Goal: Complete application form

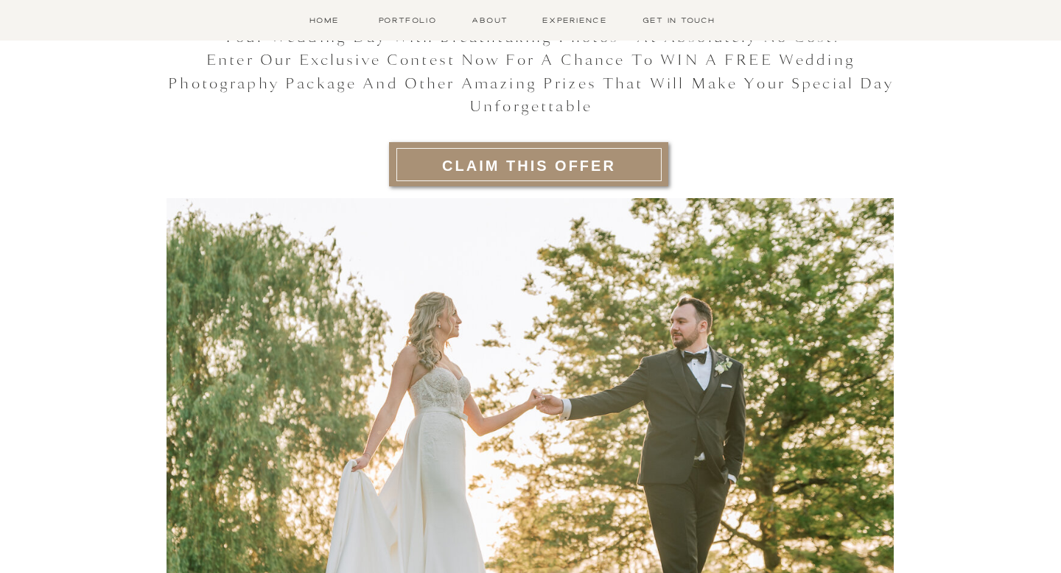
scroll to position [178, 0]
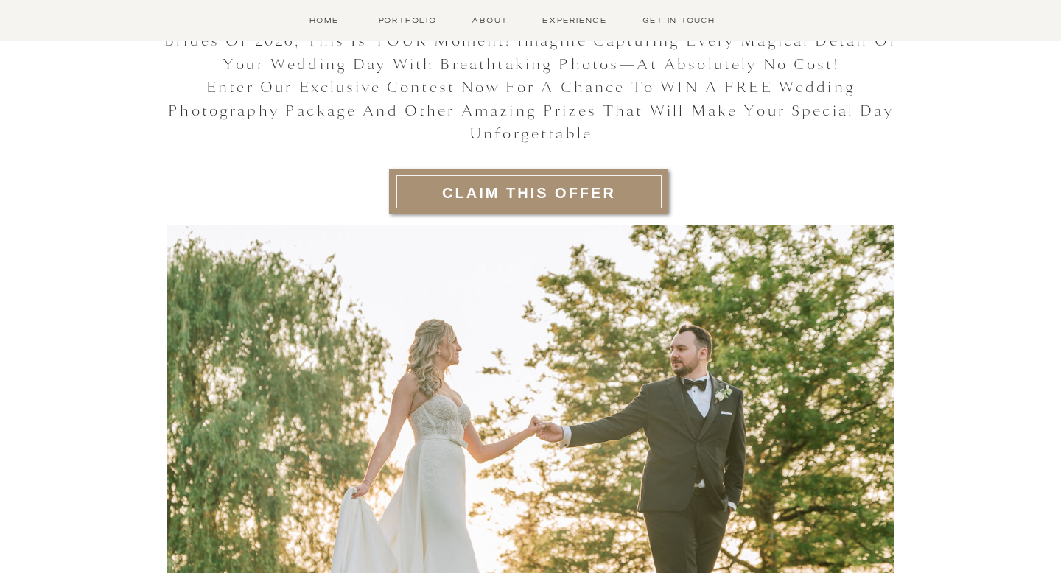
click at [462, 193] on h2 "CLAIM THIS OFFER" at bounding box center [529, 192] width 227 height 26
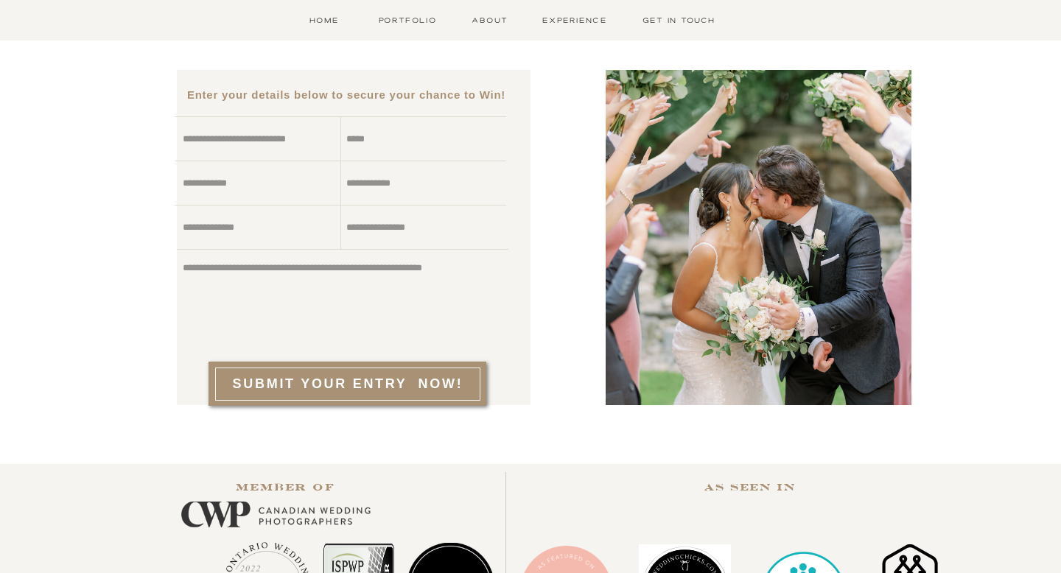
scroll to position [1629, 0]
click at [307, 142] on textarea at bounding box center [261, 142] width 156 height 21
type textarea "**********"
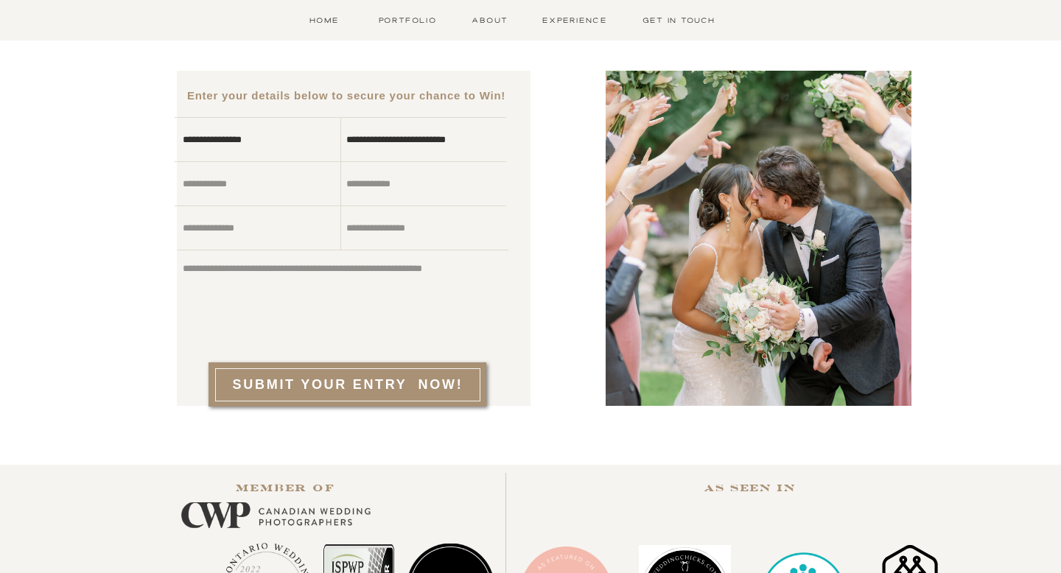
scroll to position [11, 0]
type textarea "**********"
click at [242, 225] on textarea at bounding box center [253, 230] width 140 height 21
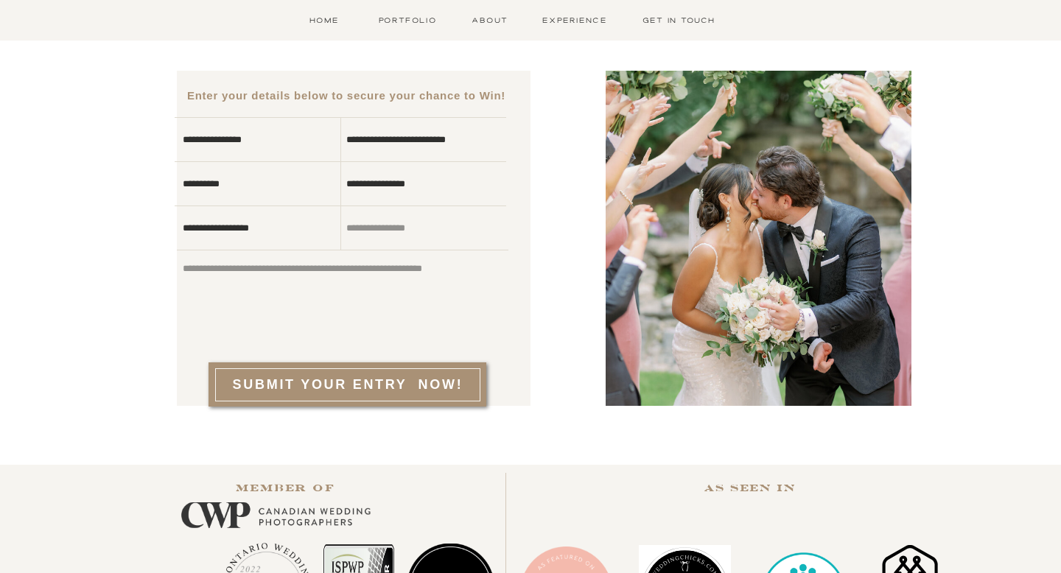
type textarea "**********"
click at [418, 228] on textarea at bounding box center [416, 230] width 140 height 21
click at [398, 301] on textarea at bounding box center [338, 299] width 311 height 77
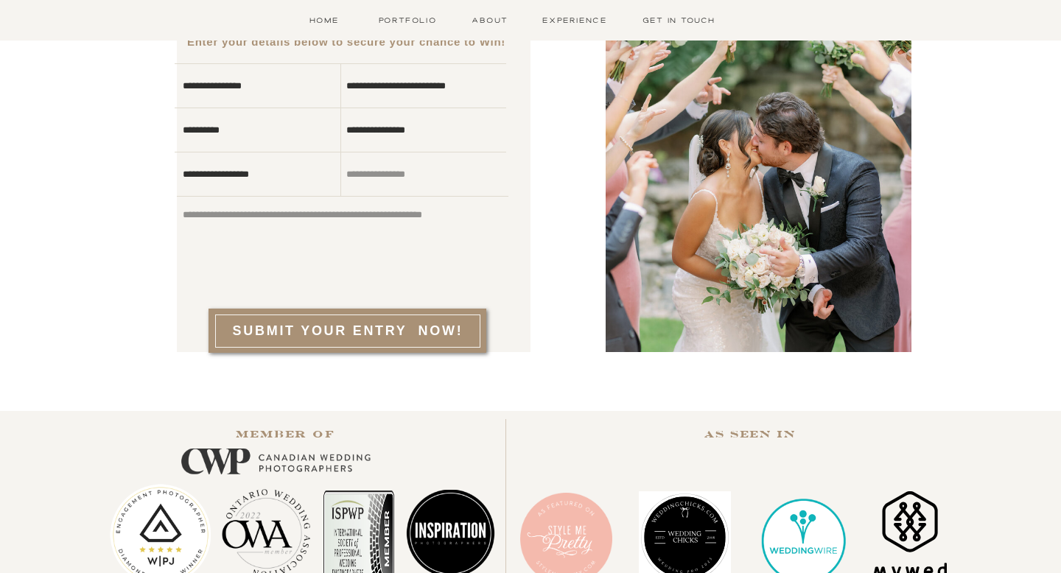
scroll to position [1646, 0]
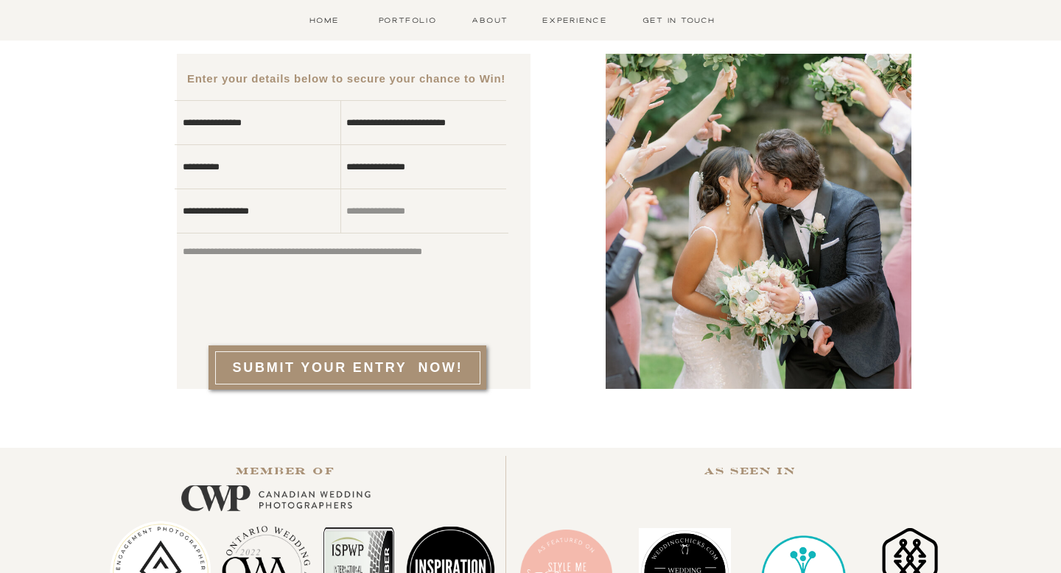
click at [276, 262] on textarea at bounding box center [338, 282] width 311 height 77
paste textarea "**********"
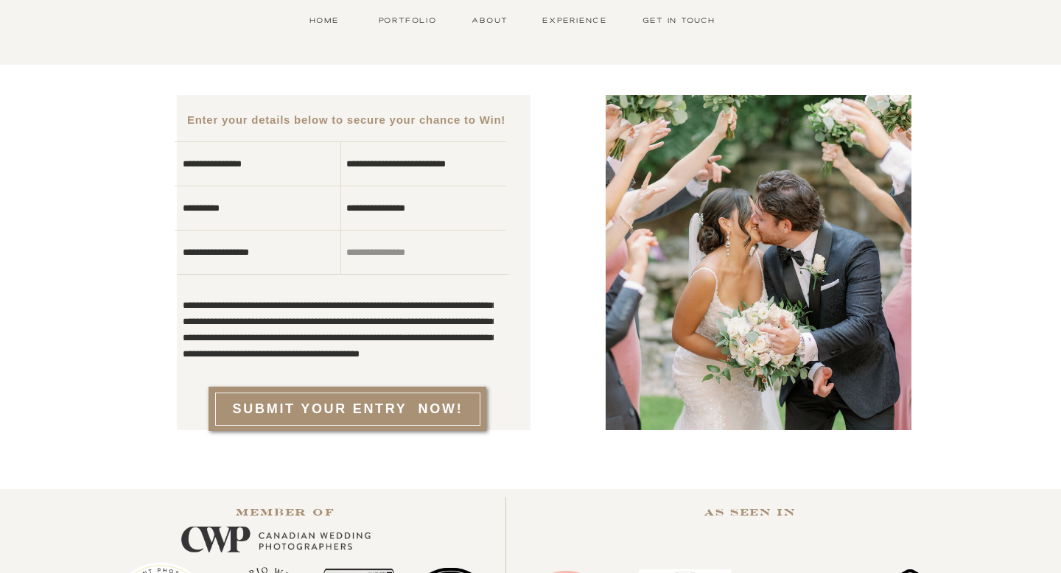
scroll to position [1659, 0]
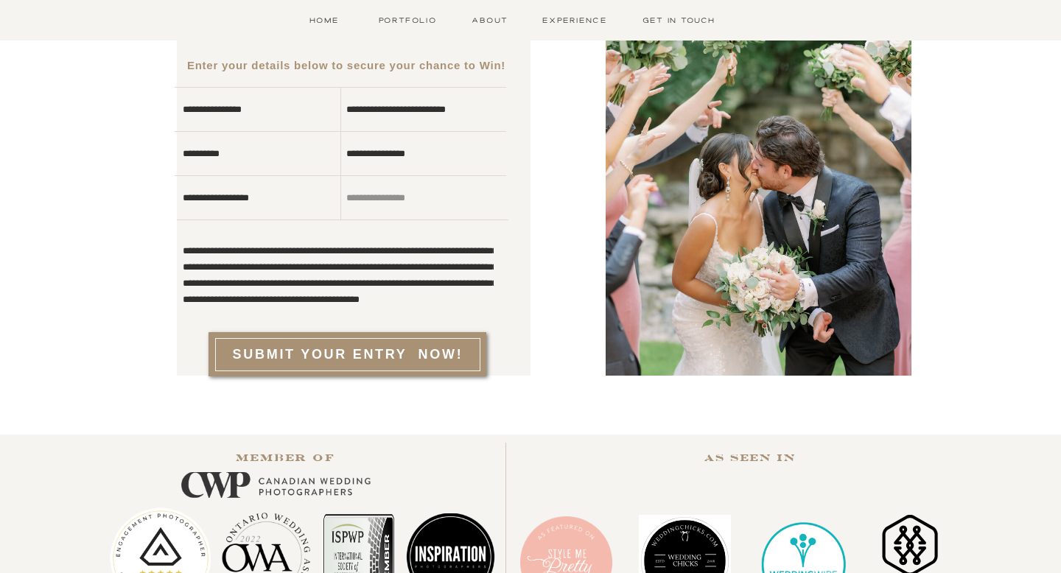
click at [268, 240] on textarea at bounding box center [338, 269] width 311 height 77
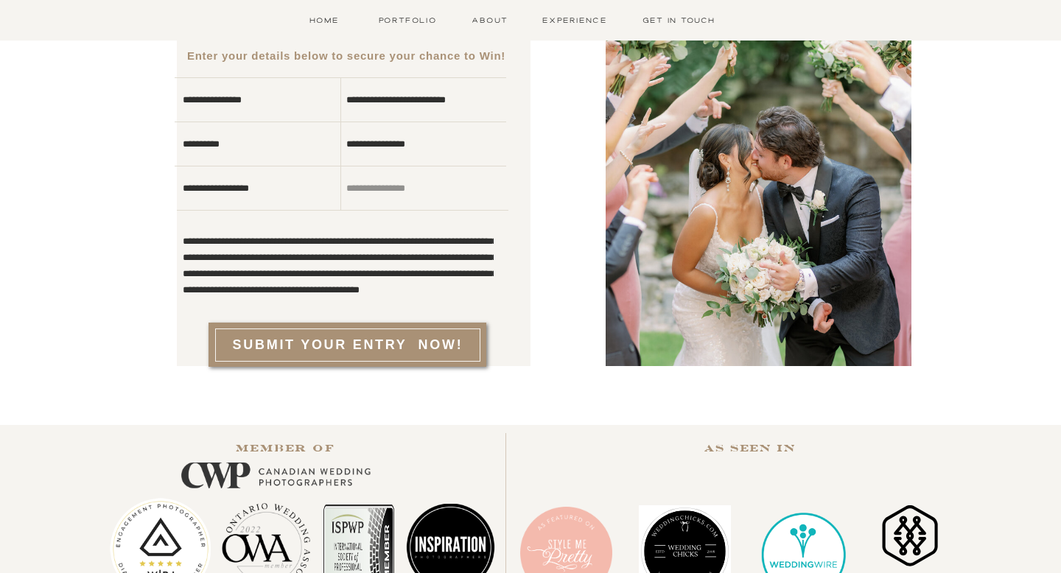
scroll to position [1661, 0]
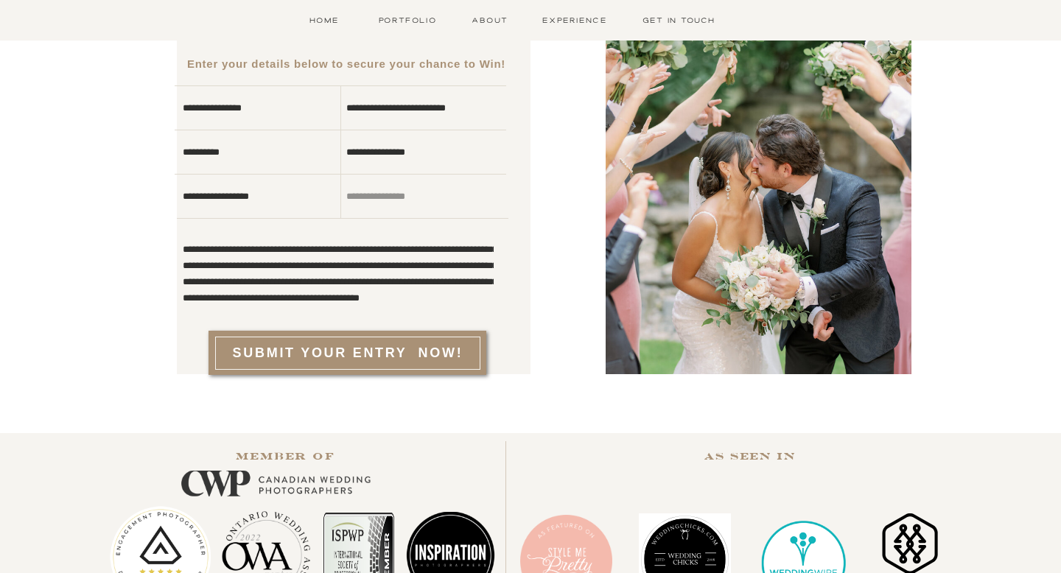
click at [384, 281] on textarea at bounding box center [338, 267] width 311 height 77
paste textarea
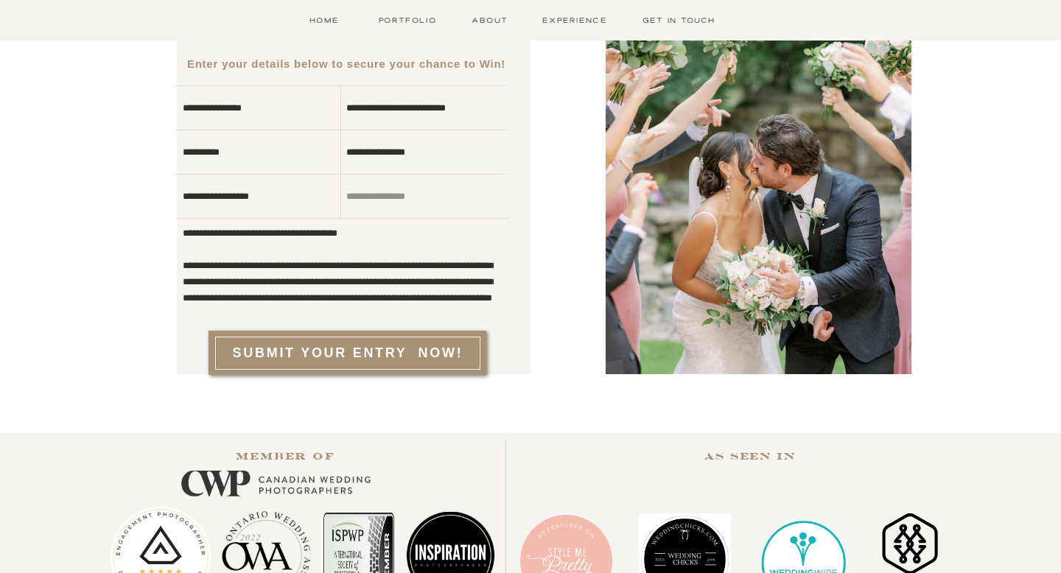
scroll to position [411, 0]
paste textarea "**********"
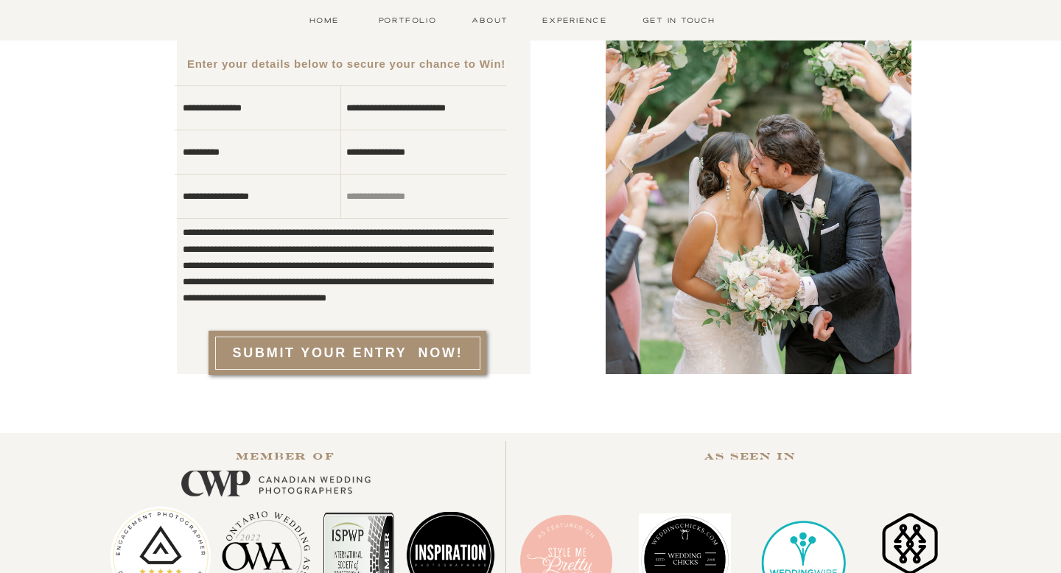
scroll to position [524, 0]
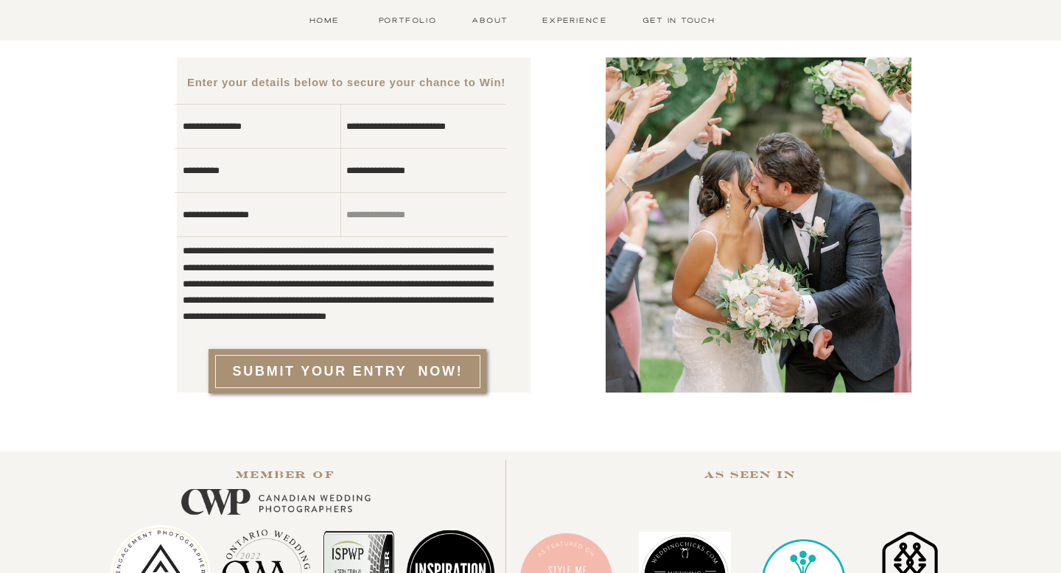
click at [374, 288] on textarea at bounding box center [338, 286] width 311 height 77
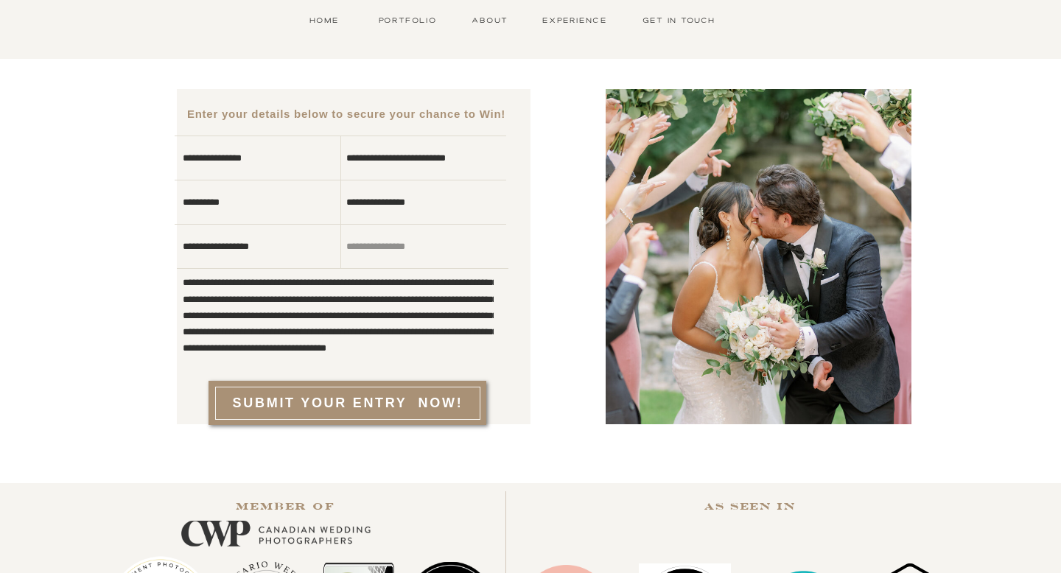
scroll to position [1611, 0]
drag, startPoint x: 348, startPoint y: 301, endPoint x: 259, endPoint y: 257, distance: 99.2
click at [259, 257] on div "**********" at bounding box center [530, 270] width 884 height 425
click at [247, 294] on textarea at bounding box center [338, 317] width 311 height 77
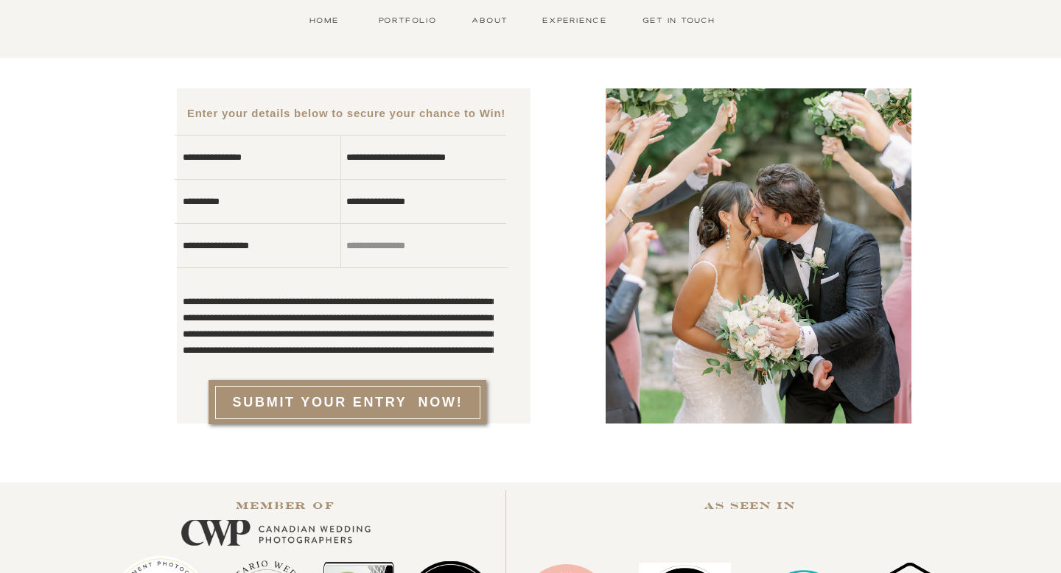
scroll to position [132, 0]
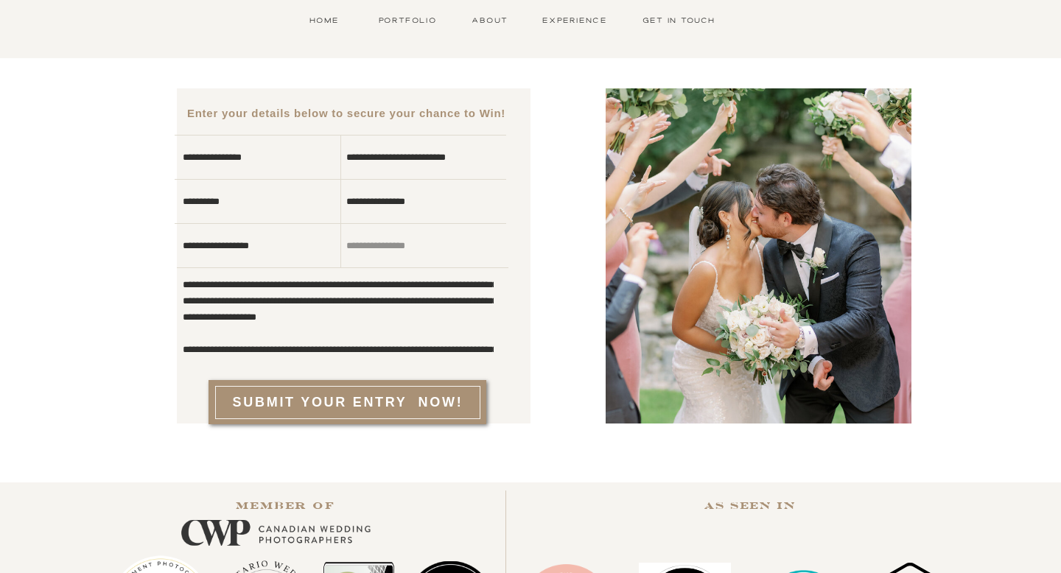
click at [251, 298] on textarea at bounding box center [338, 317] width 311 height 77
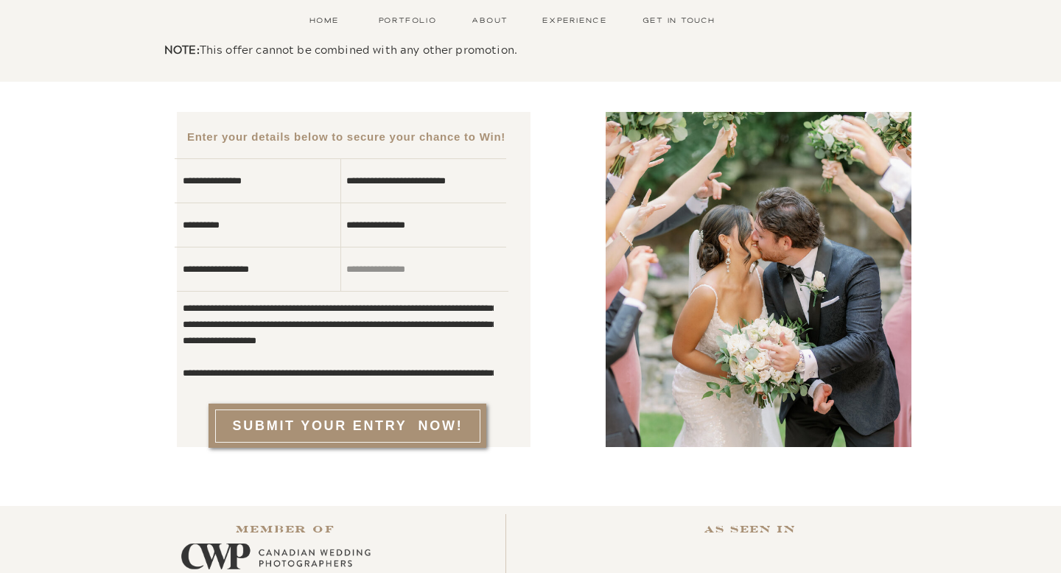
scroll to position [1585, 0]
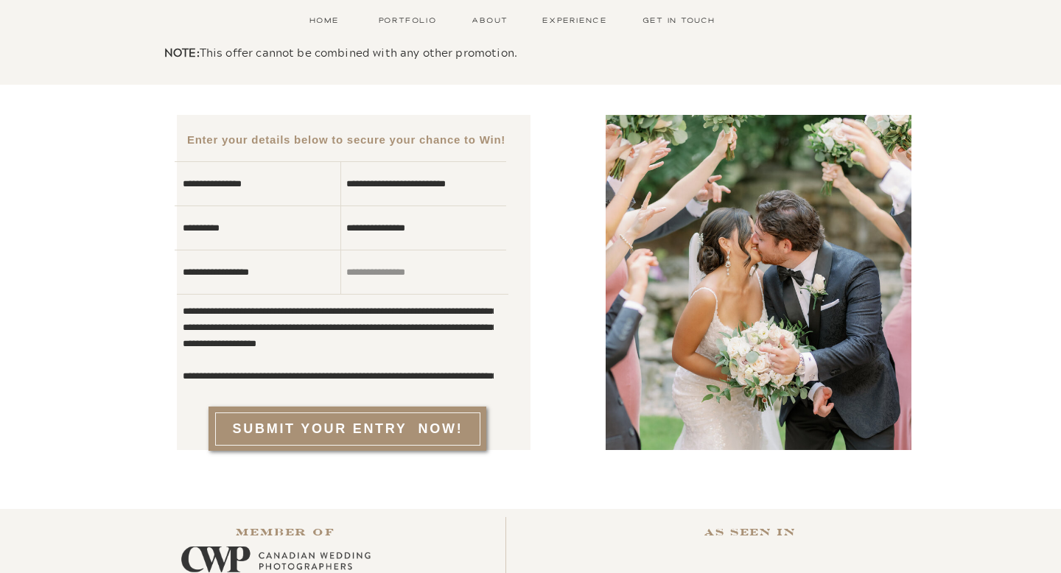
drag, startPoint x: 185, startPoint y: 310, endPoint x: 455, endPoint y: 418, distance: 291.4
click at [455, 418] on div "**********" at bounding box center [530, 297] width 884 height 425
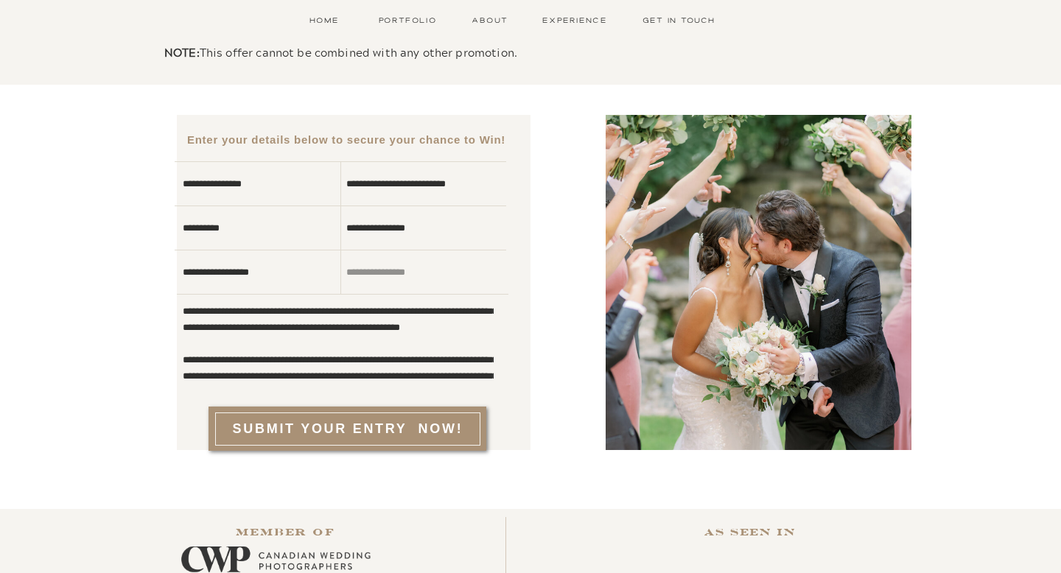
scroll to position [130, 0]
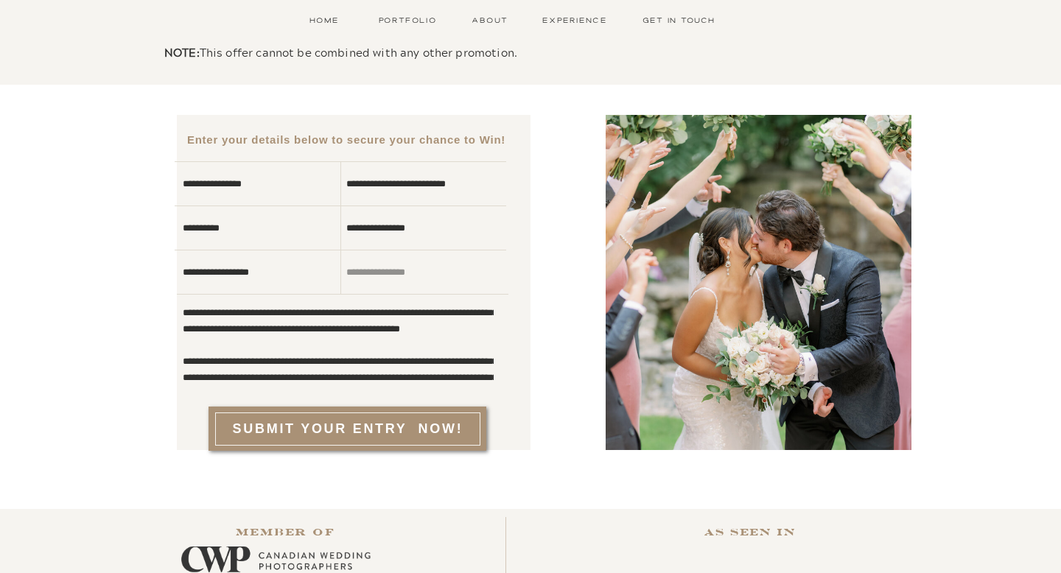
drag, startPoint x: 254, startPoint y: 385, endPoint x: 169, endPoint y: 292, distance: 126.3
drag, startPoint x: 225, startPoint y: 377, endPoint x: 147, endPoint y: 283, distance: 122.0
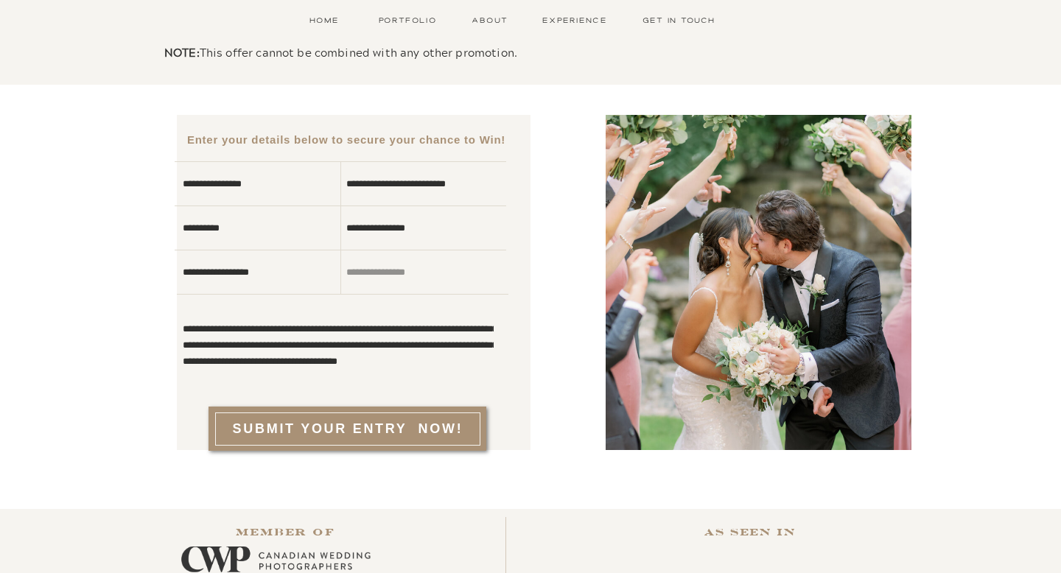
drag, startPoint x: 184, startPoint y: 324, endPoint x: 479, endPoint y: 418, distance: 310.2
click at [479, 418] on div "**********" at bounding box center [530, 297] width 884 height 425
drag, startPoint x: 241, startPoint y: 324, endPoint x: 494, endPoint y: 422, distance: 271.1
click at [494, 422] on div "**********" at bounding box center [530, 297] width 884 height 425
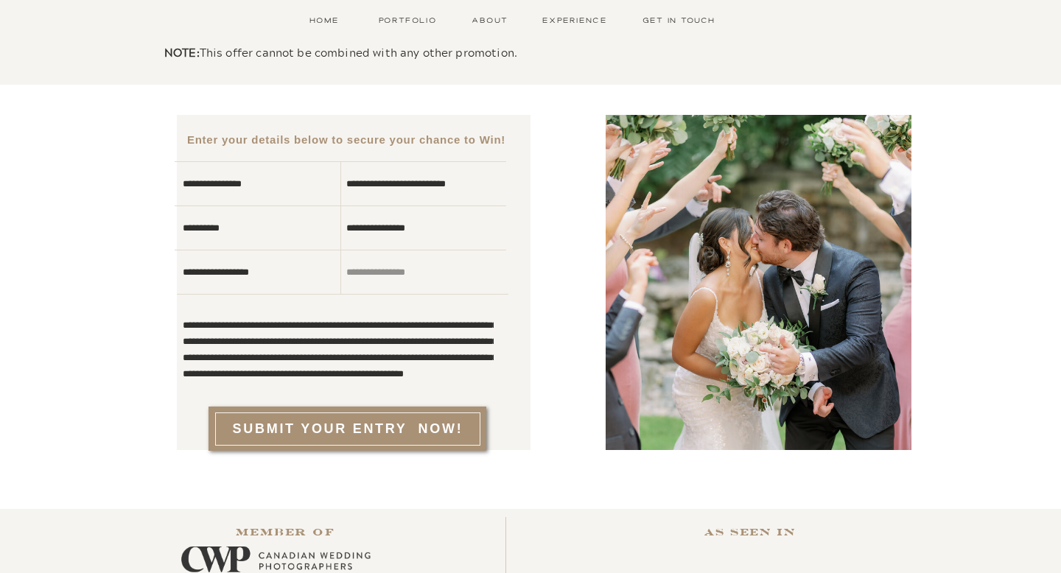
drag, startPoint x: 230, startPoint y: 314, endPoint x: 467, endPoint y: 393, distance: 250.1
click at [467, 393] on div "**********" at bounding box center [530, 297] width 884 height 425
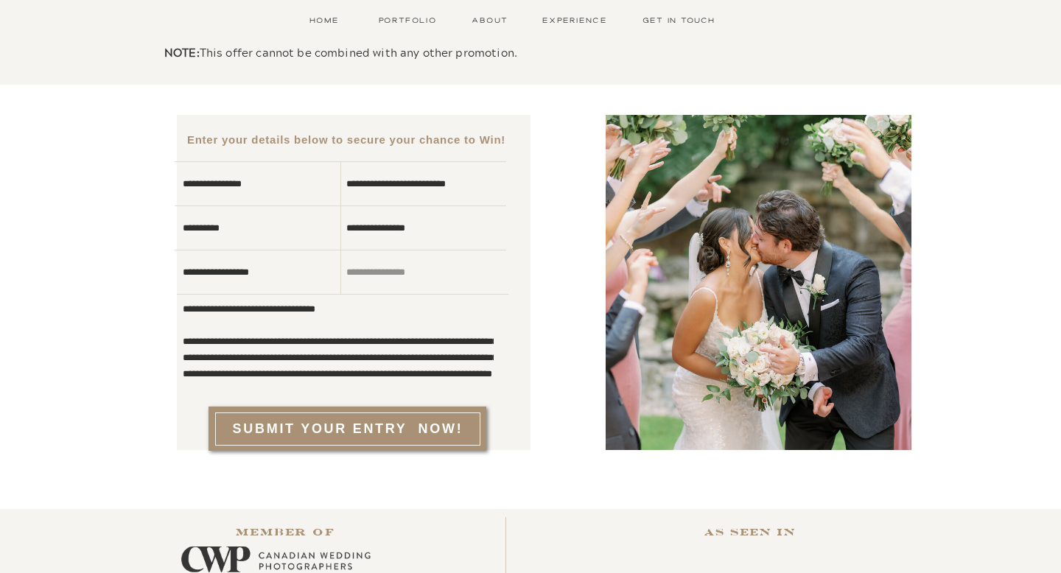
scroll to position [36, 0]
drag, startPoint x: 483, startPoint y: 377, endPoint x: 202, endPoint y: 294, distance: 292.9
click at [202, 294] on div "**********" at bounding box center [530, 297] width 884 height 425
type textarea "**********"
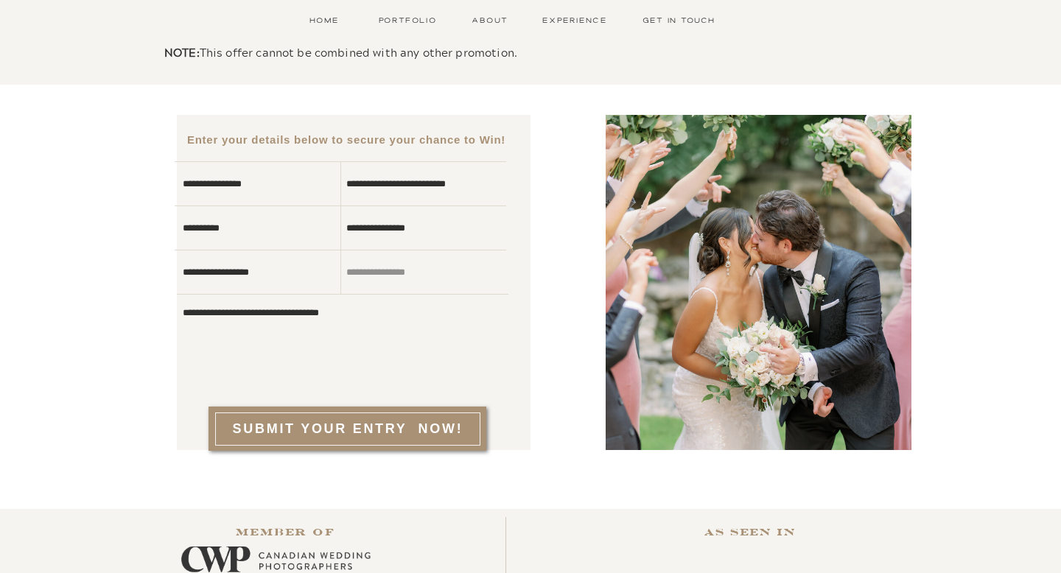
scroll to position [0, 0]
drag, startPoint x: 298, startPoint y: 348, endPoint x: 119, endPoint y: 283, distance: 190.5
click at [242, 329] on textarea at bounding box center [338, 343] width 311 height 77
paste textarea "**********"
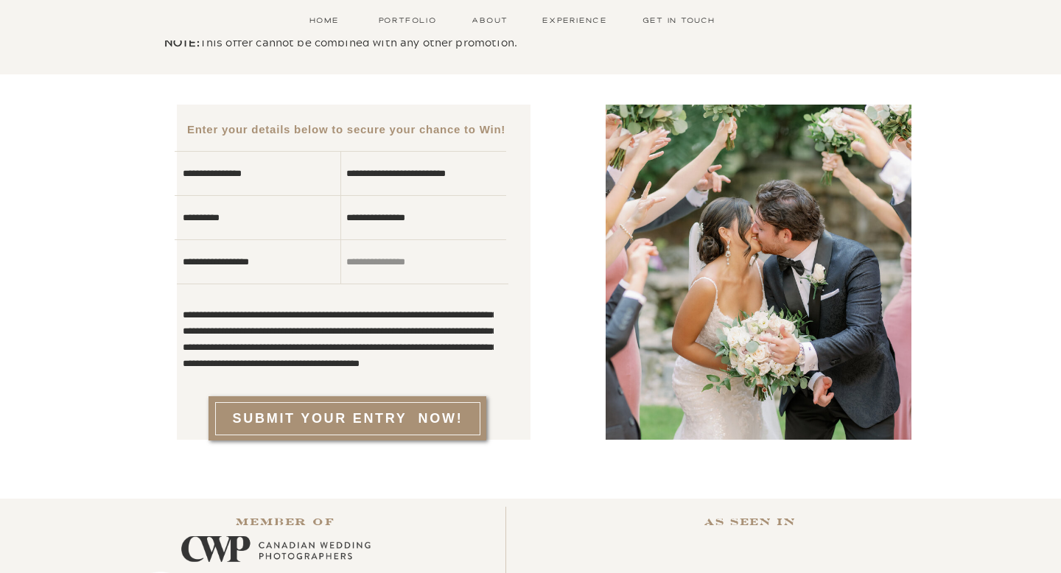
scroll to position [1596, 0]
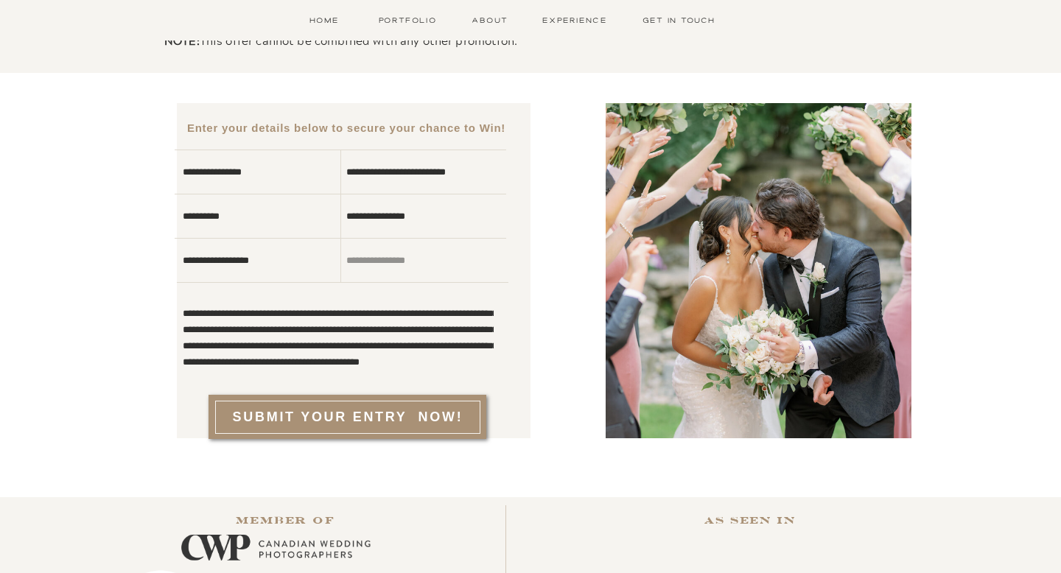
click at [268, 334] on textarea at bounding box center [338, 331] width 311 height 77
click at [229, 345] on textarea at bounding box center [338, 331] width 311 height 77
drag, startPoint x: 270, startPoint y: 346, endPoint x: 225, endPoint y: 242, distance: 114.2
click at [225, 242] on div "**********" at bounding box center [530, 285] width 884 height 425
drag, startPoint x: 214, startPoint y: 321, endPoint x: 165, endPoint y: 259, distance: 78.7
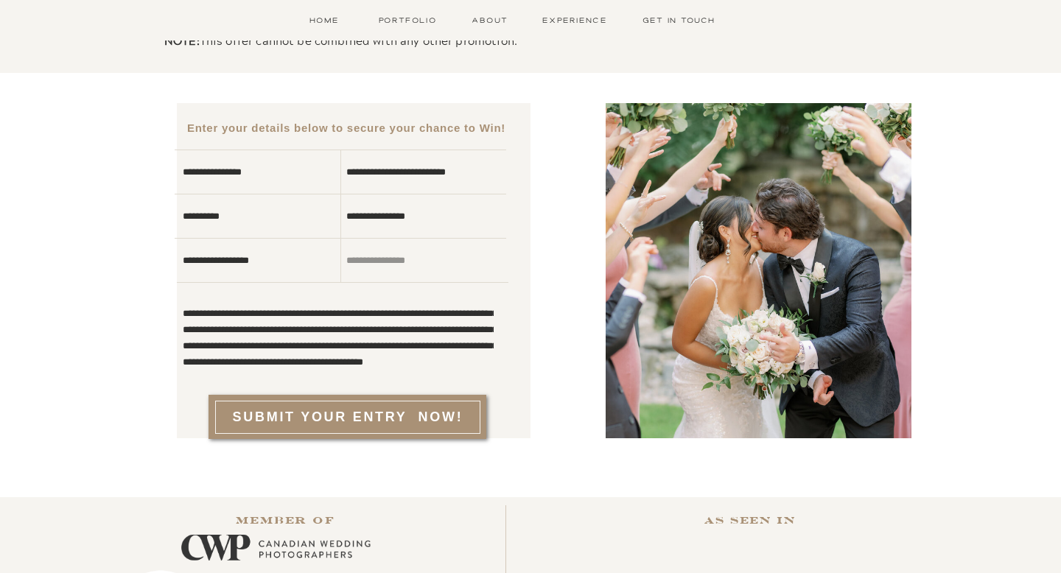
click at [230, 303] on textarea at bounding box center [338, 331] width 311 height 77
drag, startPoint x: 272, startPoint y: 329, endPoint x: 404, endPoint y: 487, distance: 206.2
click at [469, 371] on div at bounding box center [354, 270] width 354 height 335
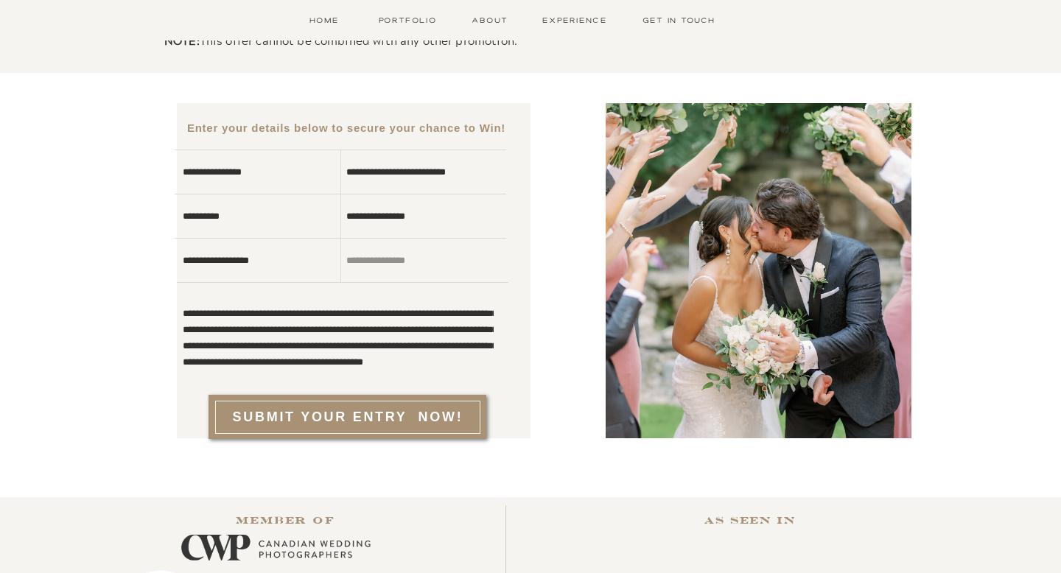
click at [447, 358] on textarea at bounding box center [338, 331] width 311 height 77
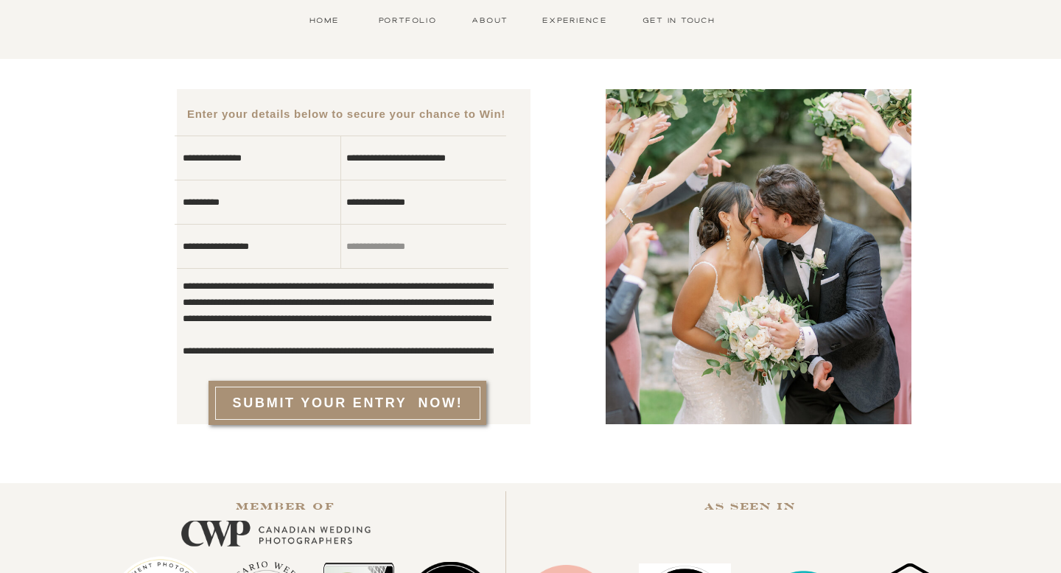
scroll to position [1612, 0]
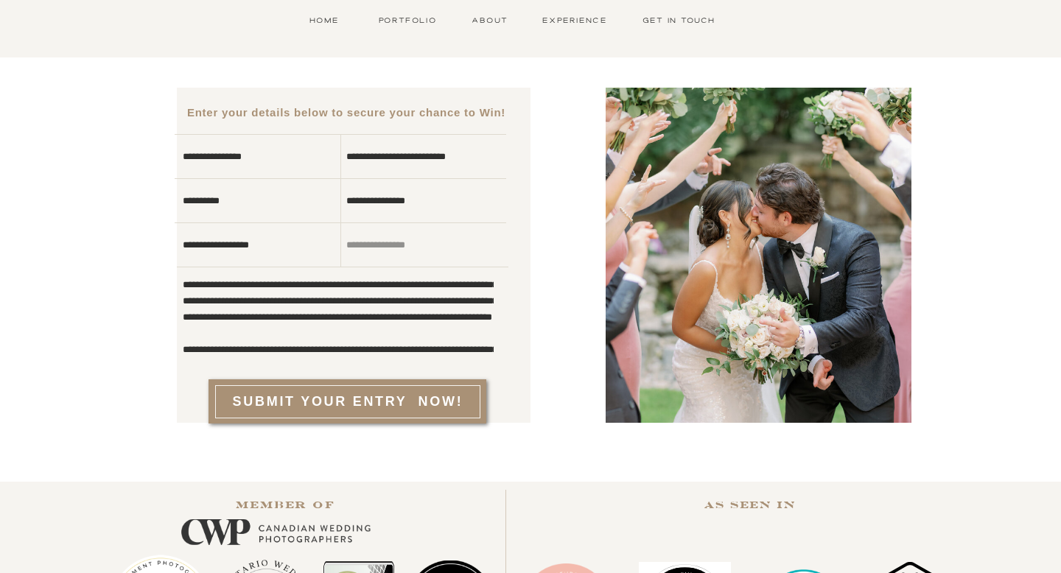
click at [352, 305] on textarea at bounding box center [338, 316] width 311 height 77
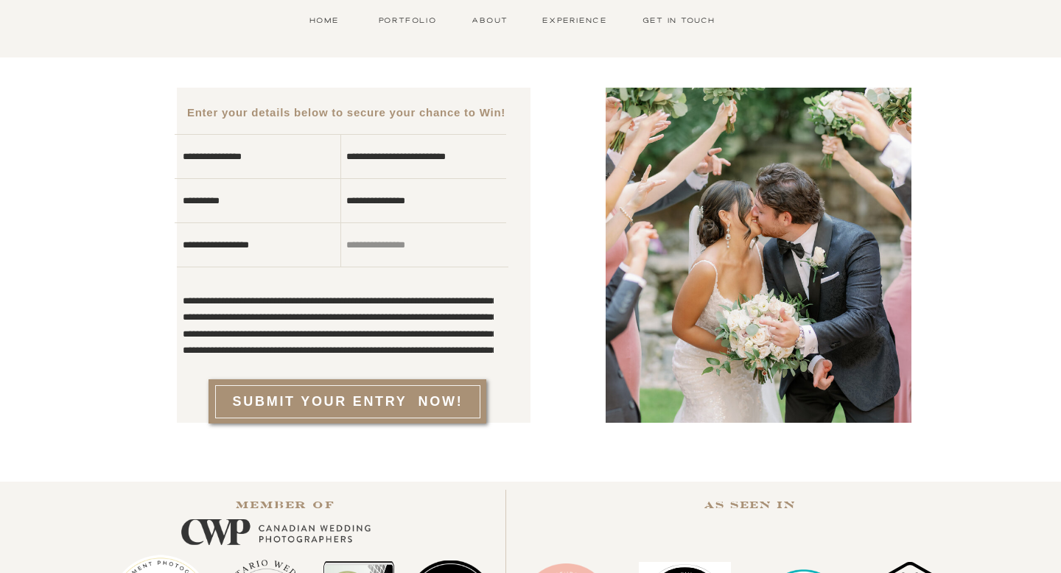
scroll to position [2, 0]
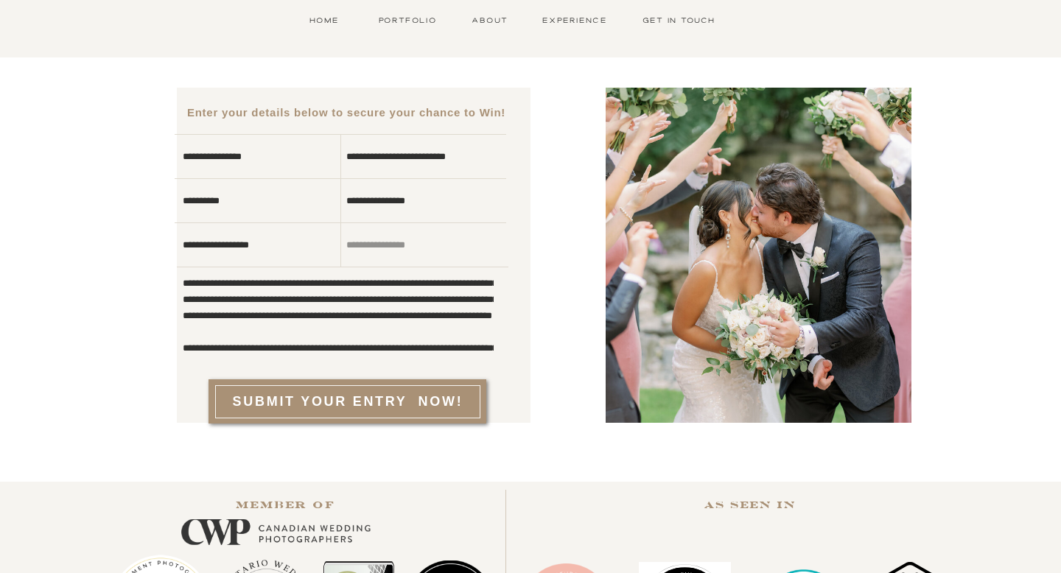
drag, startPoint x: 471, startPoint y: 331, endPoint x: 282, endPoint y: 307, distance: 190.9
click at [282, 307] on textarea at bounding box center [338, 316] width 311 height 77
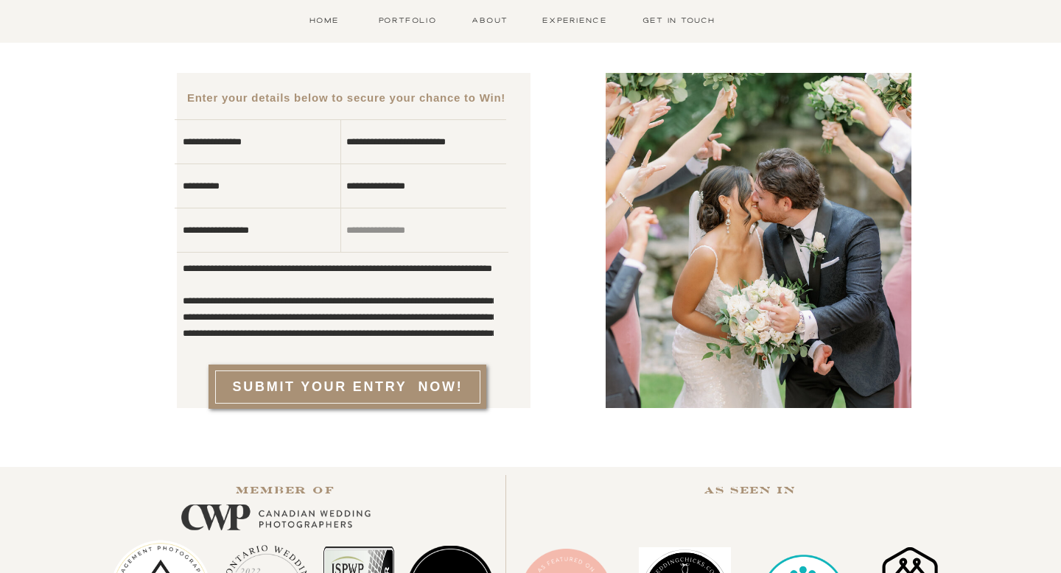
scroll to position [1627, 0]
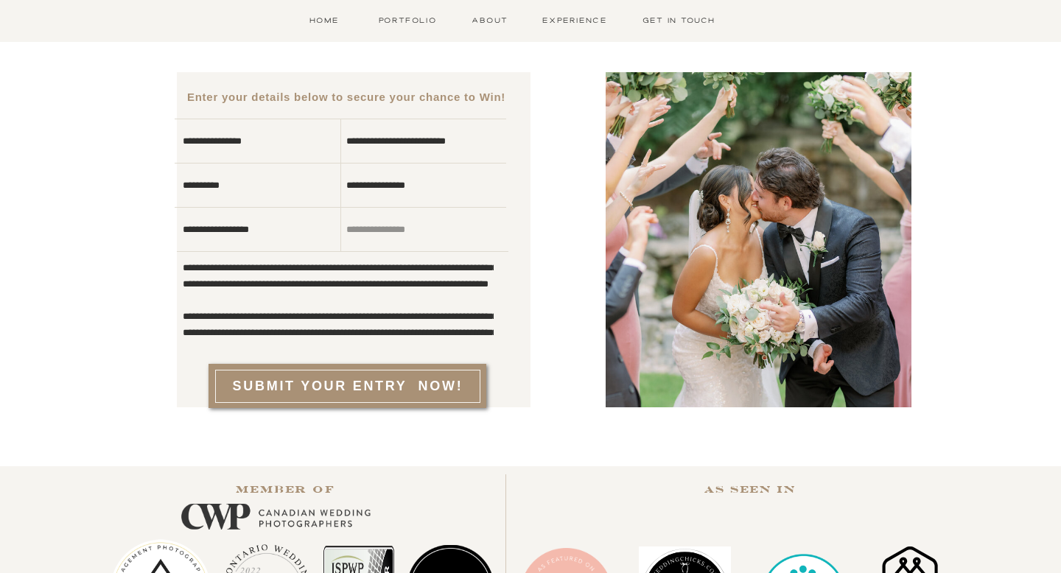
click at [248, 311] on textarea at bounding box center [338, 300] width 311 height 77
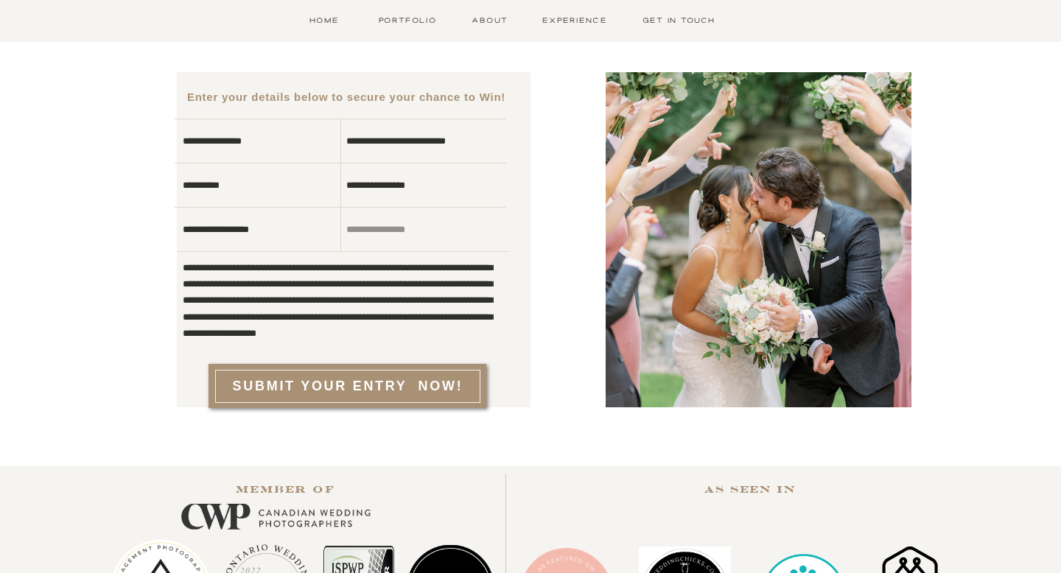
scroll to position [52, 0]
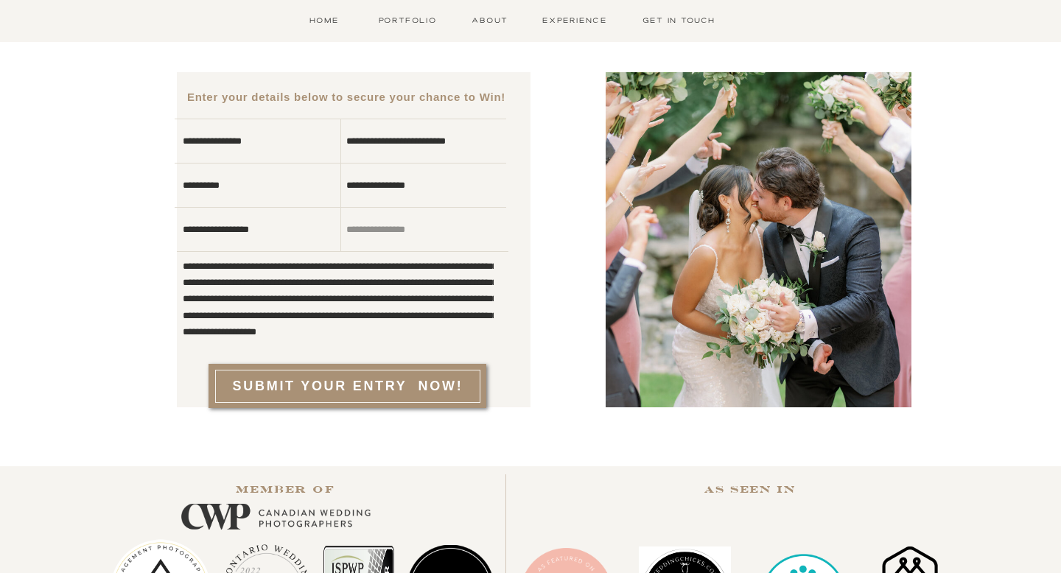
drag, startPoint x: 256, startPoint y: 299, endPoint x: 184, endPoint y: 299, distance: 73.0
click at [184, 299] on textarea at bounding box center [338, 300] width 311 height 77
click at [261, 304] on textarea at bounding box center [338, 300] width 311 height 77
click at [321, 302] on textarea at bounding box center [338, 300] width 311 height 77
click at [338, 310] on textarea at bounding box center [338, 300] width 311 height 77
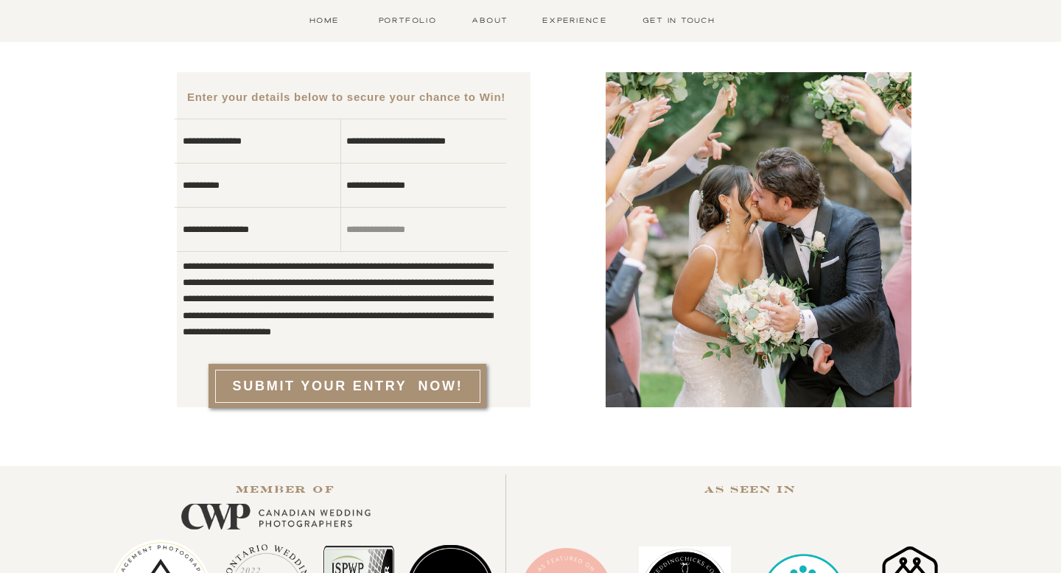
drag, startPoint x: 405, startPoint y: 299, endPoint x: 258, endPoint y: 316, distance: 148.5
click at [258, 316] on textarea at bounding box center [338, 300] width 311 height 77
click at [455, 299] on textarea at bounding box center [338, 300] width 311 height 77
click at [360, 307] on textarea at bounding box center [338, 300] width 311 height 77
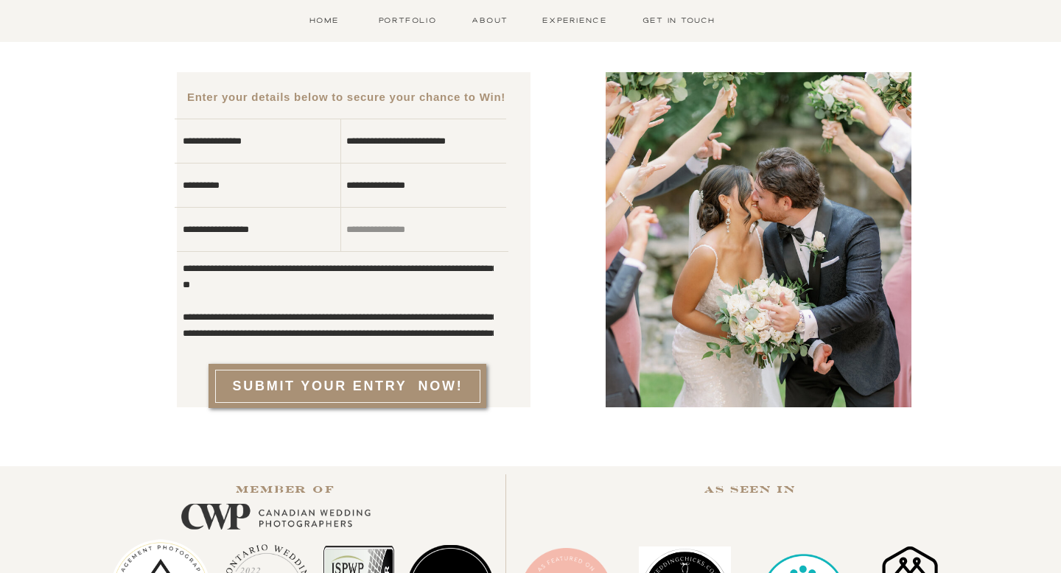
click at [208, 282] on textarea at bounding box center [338, 300] width 311 height 77
click at [201, 286] on textarea at bounding box center [338, 300] width 311 height 77
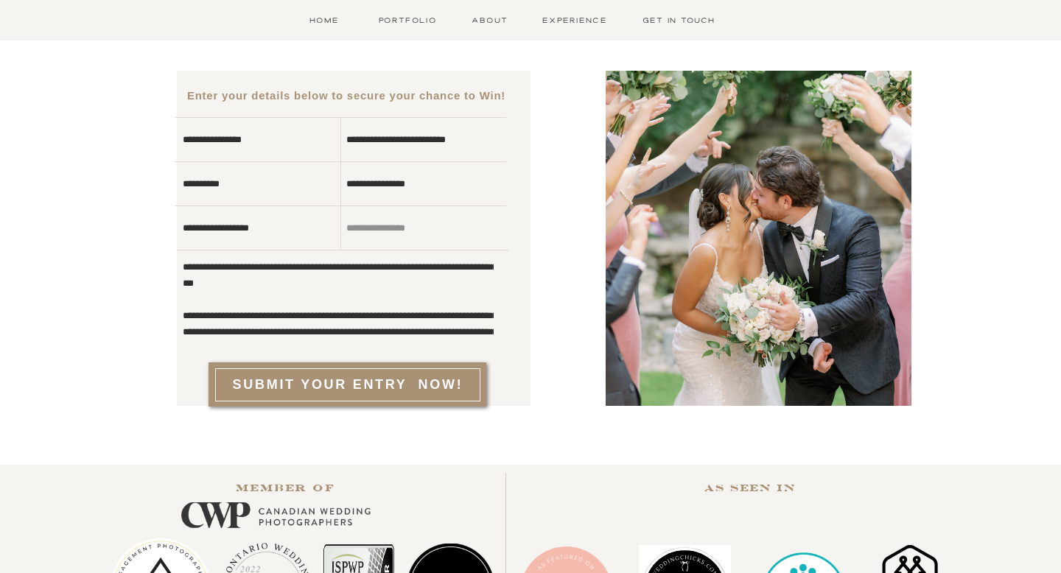
click at [495, 283] on div at bounding box center [354, 238] width 354 height 335
click at [490, 278] on textarea at bounding box center [338, 299] width 311 height 77
drag, startPoint x: 246, startPoint y: 299, endPoint x: 181, endPoint y: 299, distance: 65.6
click at [181, 299] on div "**********" at bounding box center [530, 253] width 884 height 425
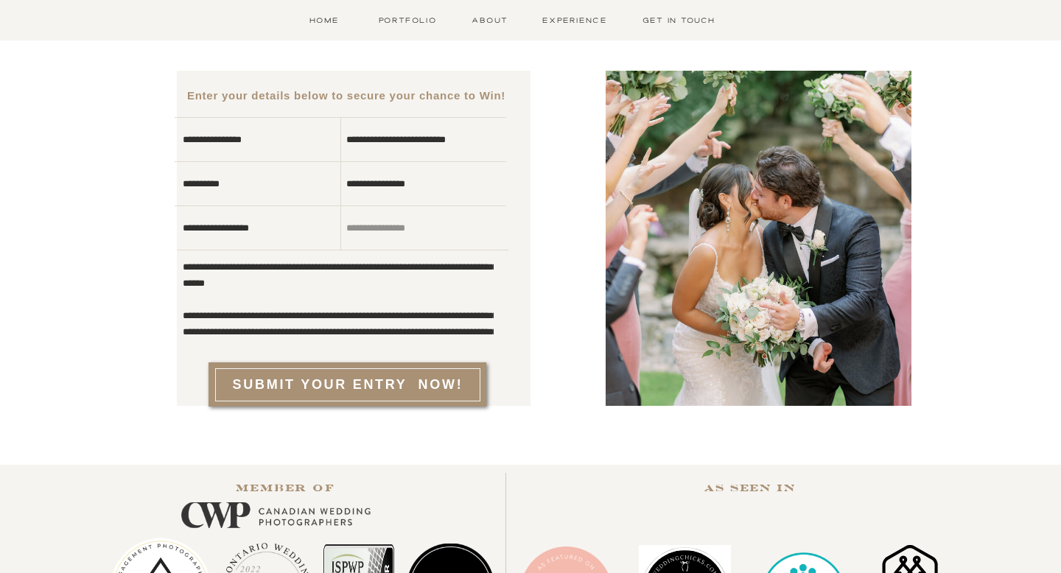
click at [301, 298] on textarea at bounding box center [338, 299] width 311 height 77
click at [379, 318] on textarea at bounding box center [338, 299] width 311 height 77
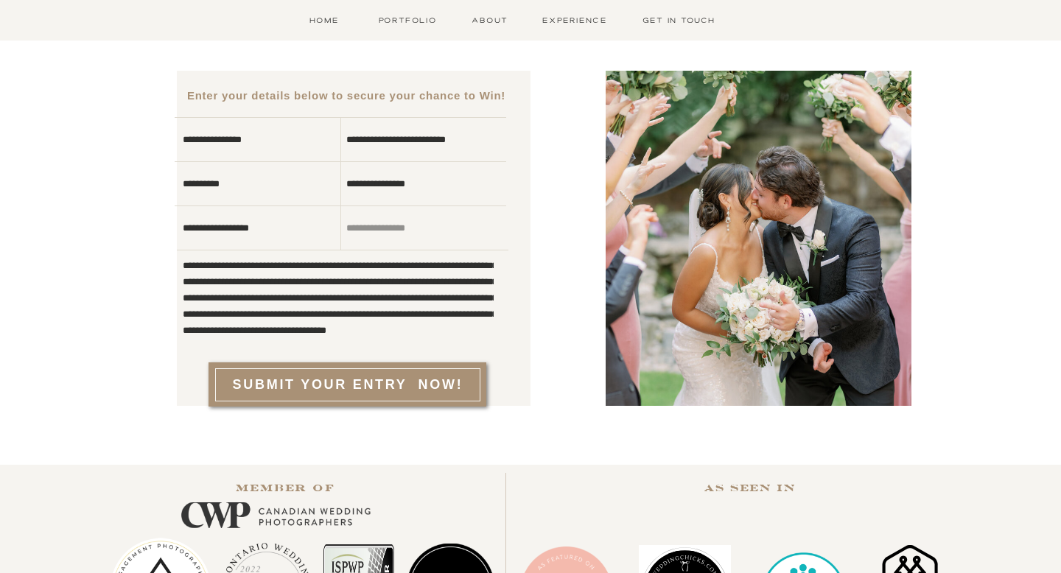
scroll to position [198, 0]
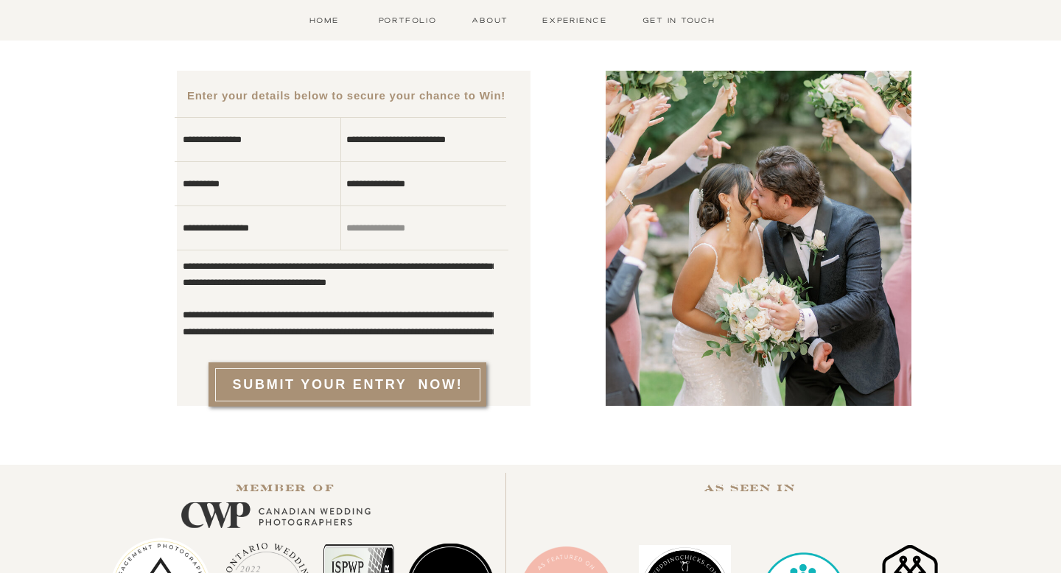
drag, startPoint x: 252, startPoint y: 283, endPoint x: 226, endPoint y: 283, distance: 26.5
click at [226, 283] on textarea at bounding box center [338, 299] width 311 height 77
drag, startPoint x: 343, startPoint y: 282, endPoint x: 290, endPoint y: 281, distance: 52.3
click at [290, 281] on textarea at bounding box center [338, 299] width 311 height 77
click at [315, 312] on textarea at bounding box center [338, 299] width 311 height 77
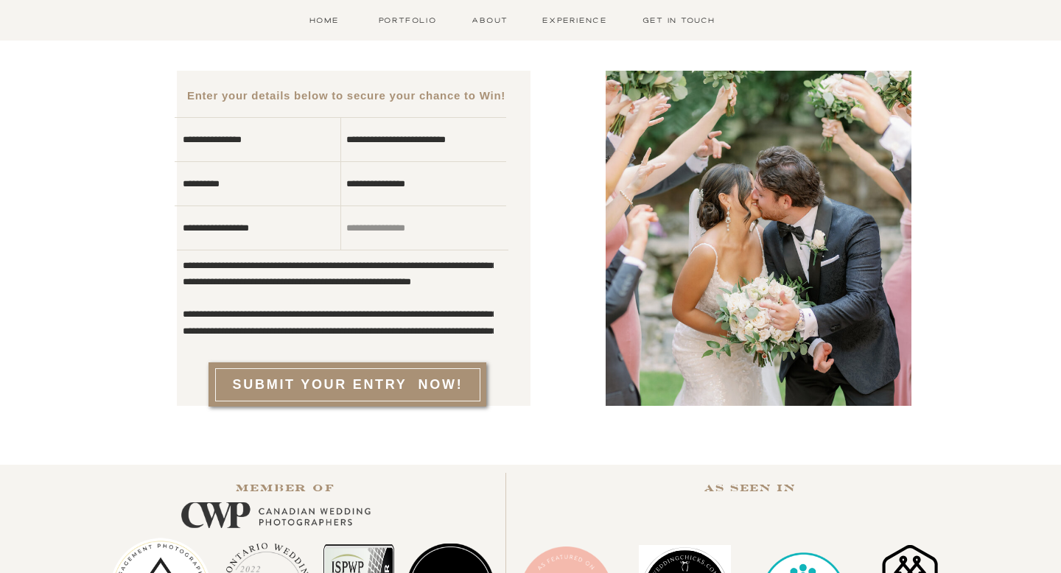
scroll to position [246, 0]
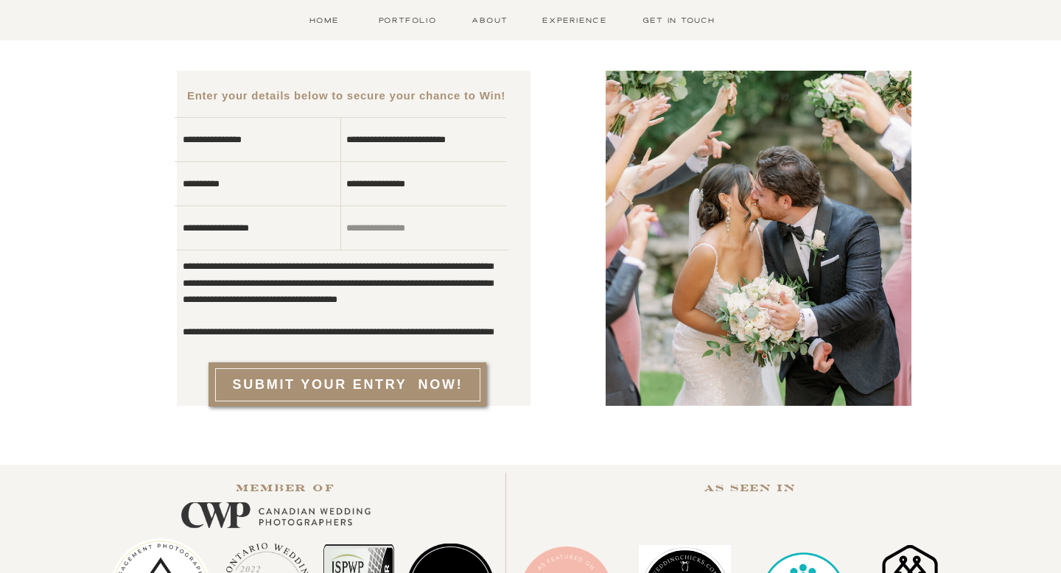
click at [477, 267] on textarea at bounding box center [338, 299] width 311 height 77
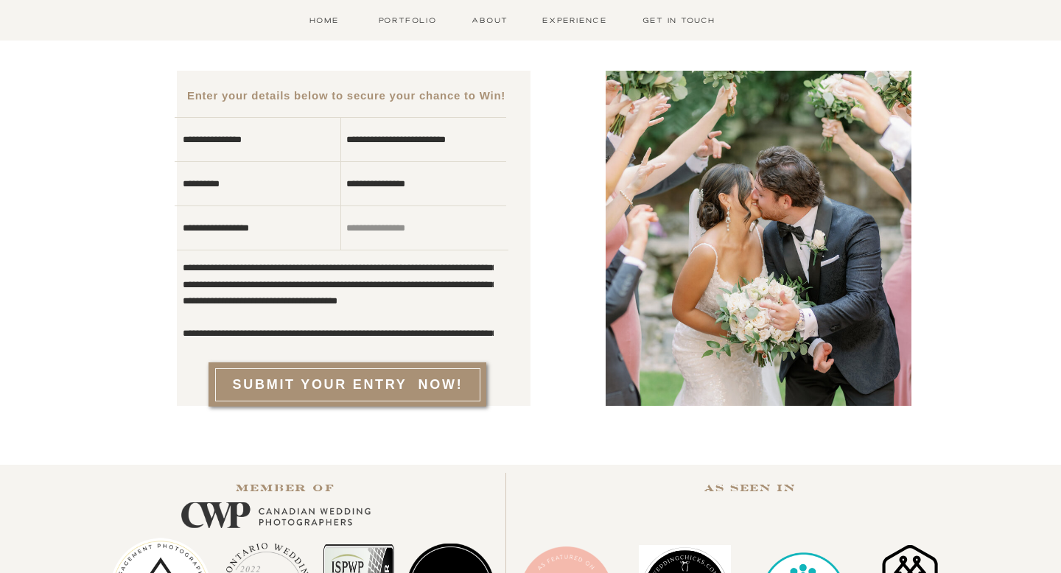
click at [502, 267] on div at bounding box center [354, 238] width 354 height 335
click at [491, 266] on textarea at bounding box center [338, 299] width 311 height 77
click at [488, 294] on textarea at bounding box center [338, 299] width 311 height 77
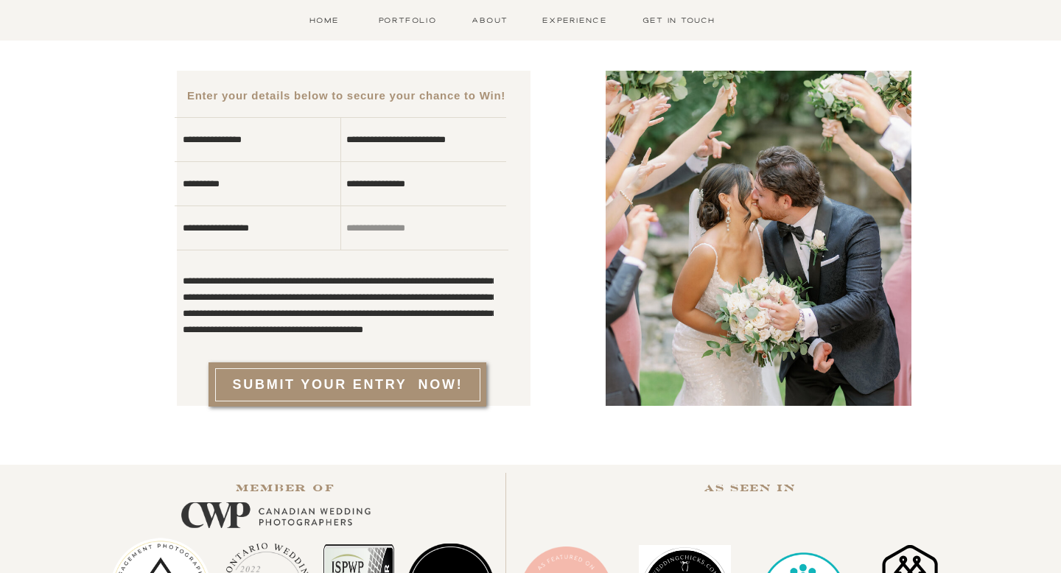
scroll to position [393, 0]
drag, startPoint x: 305, startPoint y: 284, endPoint x: 341, endPoint y: 284, distance: 35.4
click at [320, 284] on textarea at bounding box center [338, 299] width 311 height 77
drag, startPoint x: 407, startPoint y: 282, endPoint x: 316, endPoint y: 282, distance: 90.7
click at [316, 282] on textarea at bounding box center [338, 299] width 311 height 77
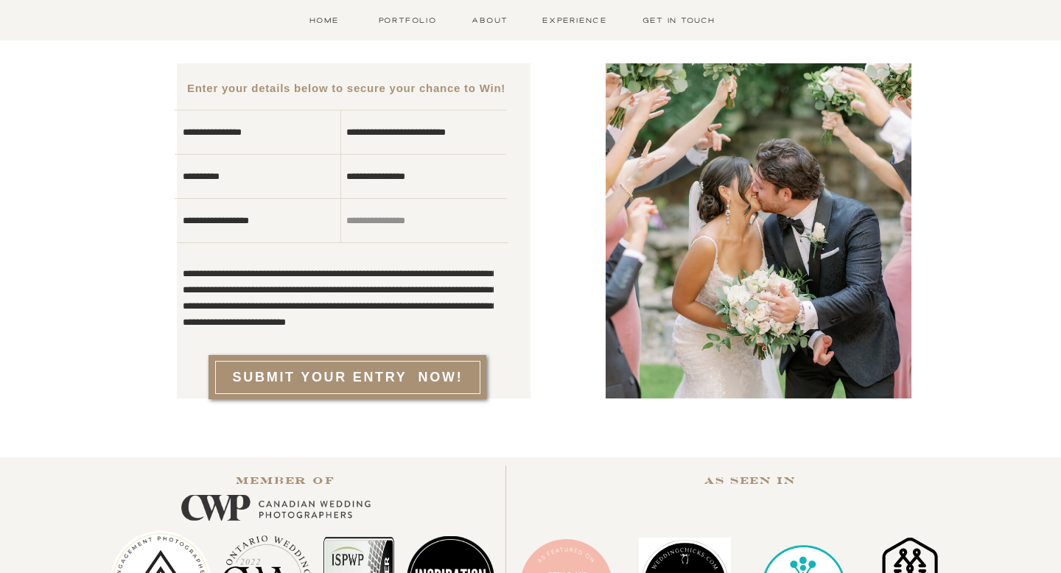
scroll to position [1636, 0]
click at [373, 331] on textarea at bounding box center [338, 292] width 311 height 77
drag, startPoint x: 364, startPoint y: 329, endPoint x: 223, endPoint y: 264, distance: 155.0
click at [223, 264] on textarea at bounding box center [338, 292] width 311 height 77
click at [223, 262] on textarea at bounding box center [338, 292] width 311 height 77
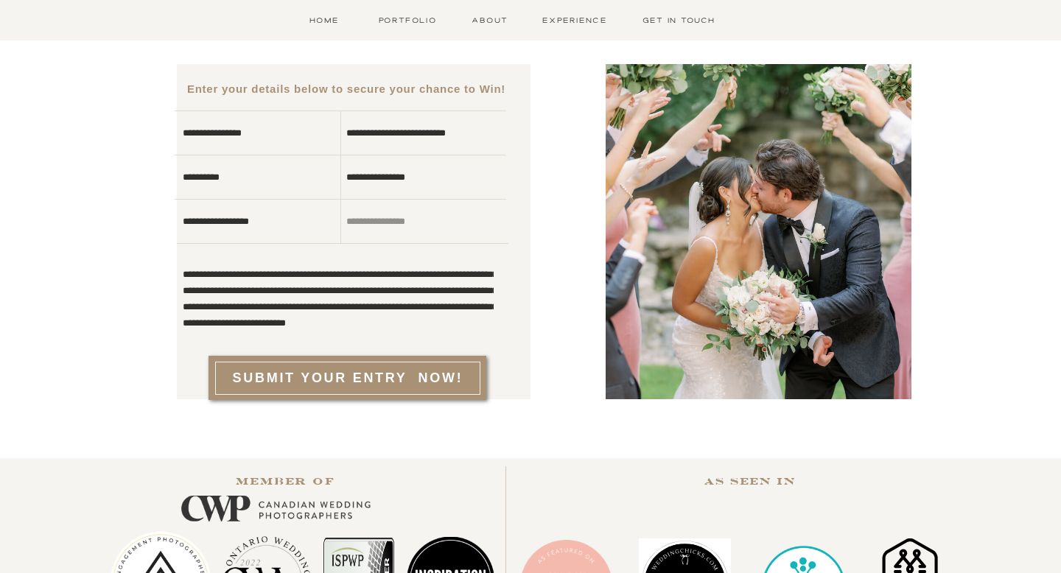
drag, startPoint x: 375, startPoint y: 328, endPoint x: 198, endPoint y: 221, distance: 207.3
click at [198, 221] on div "**********" at bounding box center [530, 246] width 884 height 425
click at [236, 276] on textarea at bounding box center [338, 292] width 311 height 77
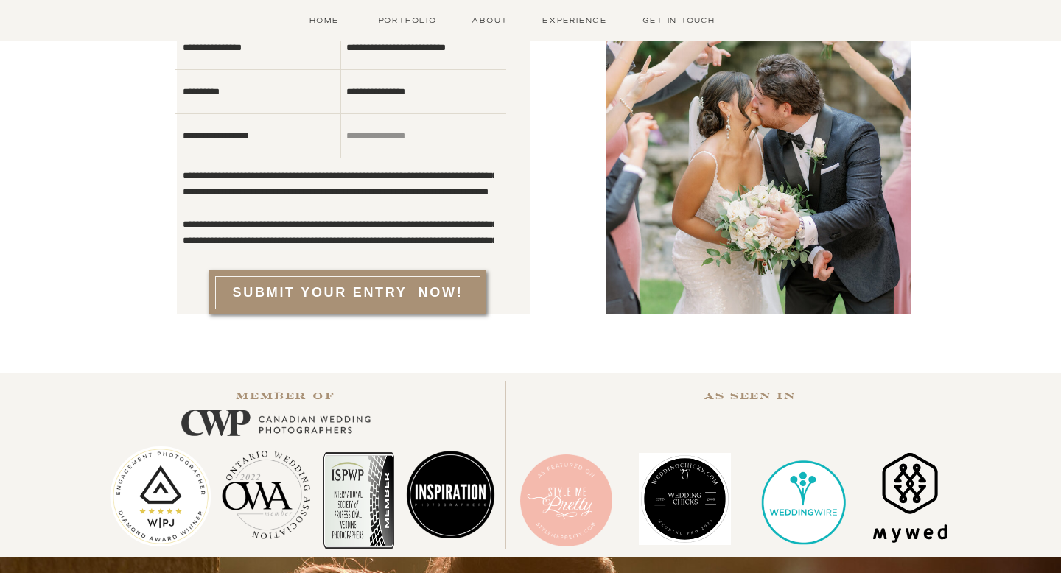
scroll to position [1767, 0]
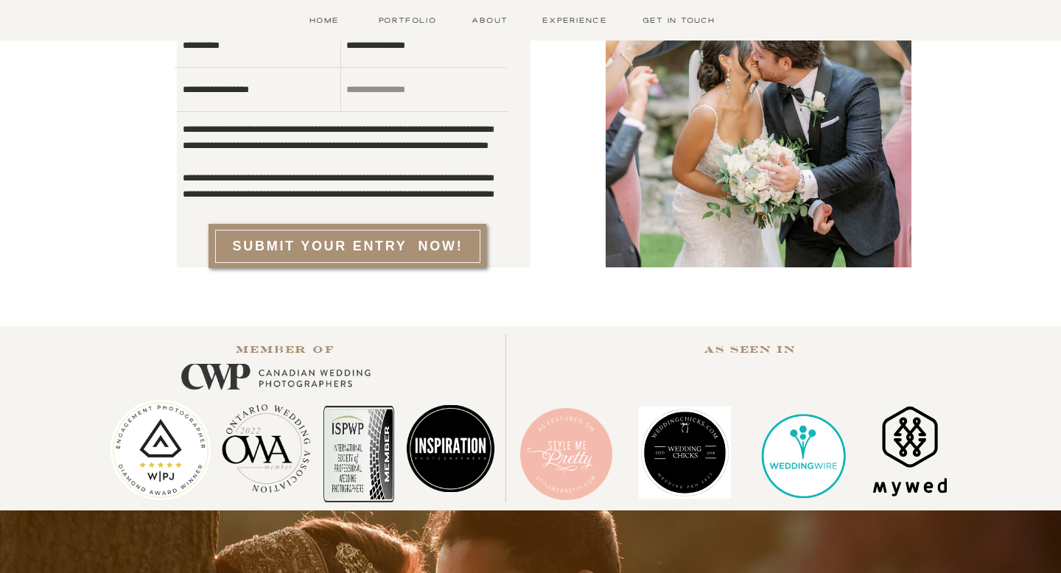
drag, startPoint x: 184, startPoint y: 262, endPoint x: 391, endPoint y: 327, distance: 216.3
click at [293, 181] on textarea at bounding box center [338, 160] width 311 height 77
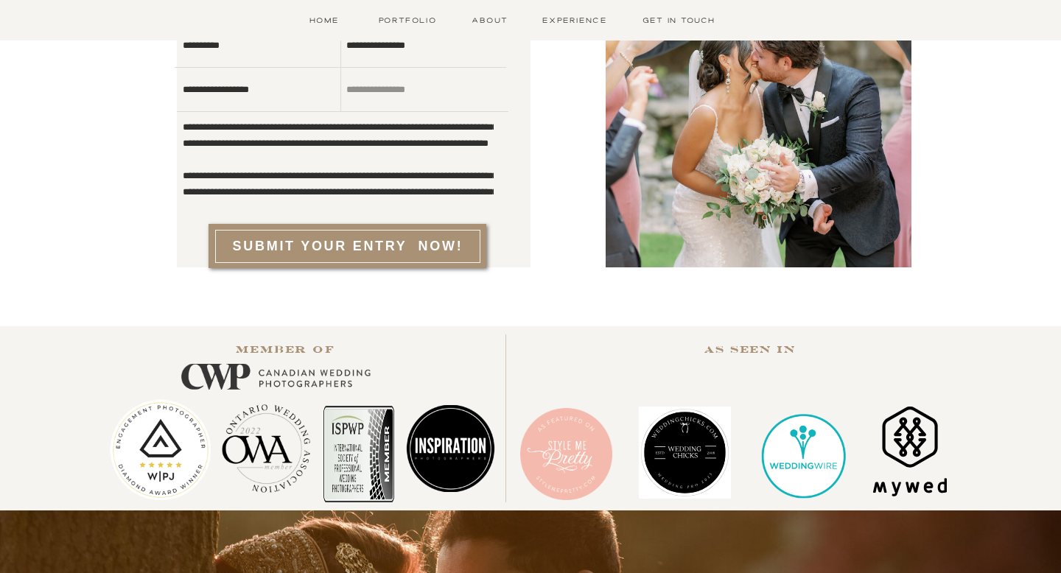
scroll to position [51, 0]
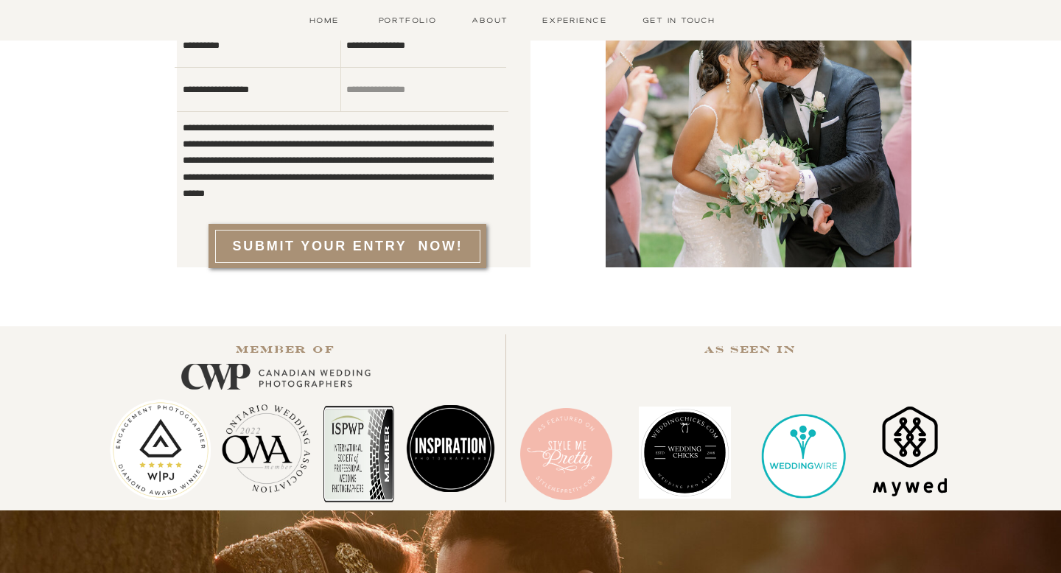
drag, startPoint x: 184, startPoint y: 147, endPoint x: 497, endPoint y: 211, distance: 319.6
click at [497, 211] on div "**********" at bounding box center [530, 114] width 884 height 425
click at [228, 171] on textarea at bounding box center [338, 160] width 311 height 77
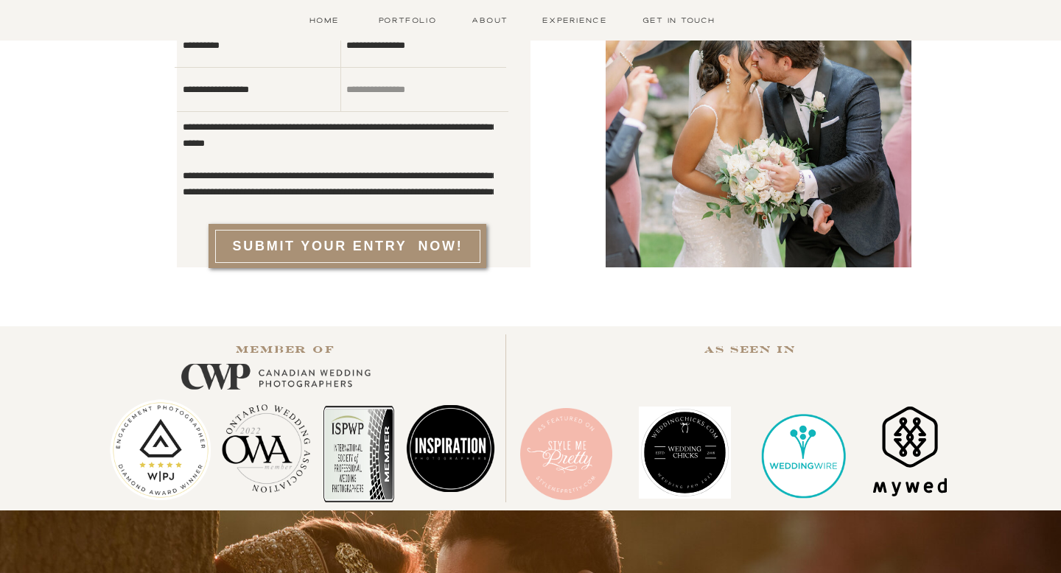
scroll to position [149, 0]
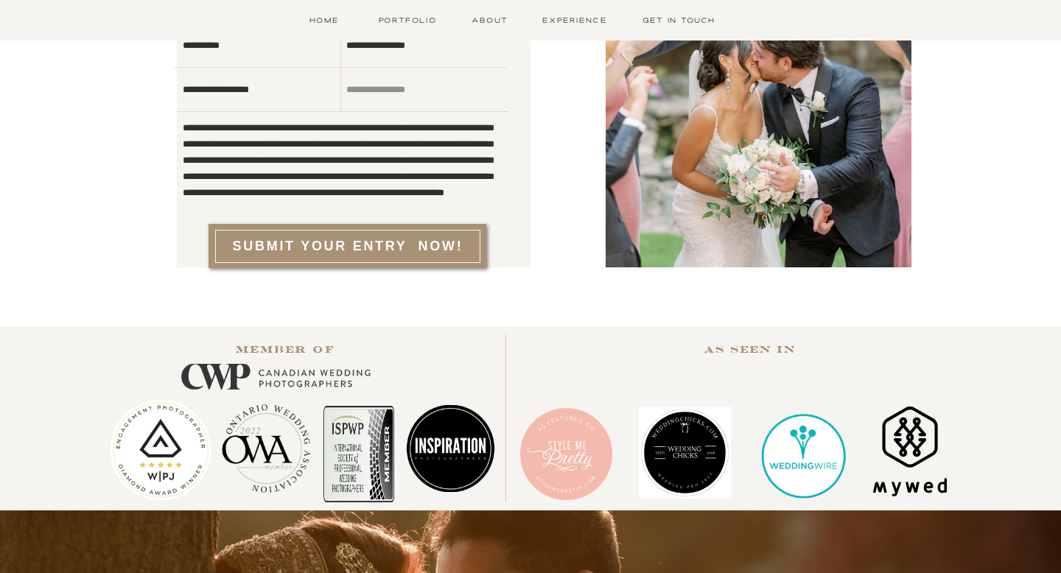
drag, startPoint x: 183, startPoint y: 161, endPoint x: 554, endPoint y: 189, distance: 372.6
click at [314, 160] on textarea at bounding box center [338, 160] width 311 height 77
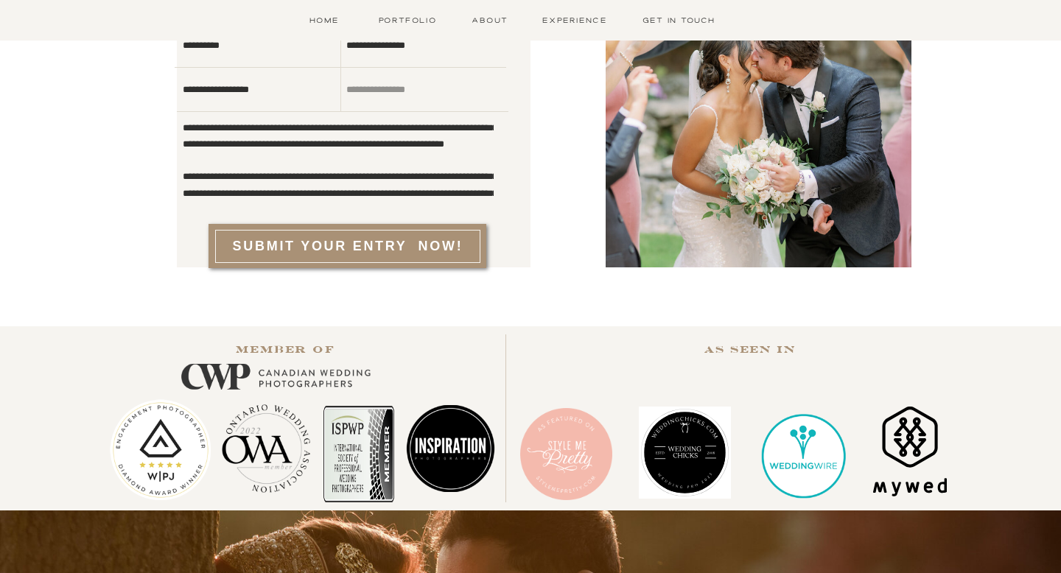
drag, startPoint x: 183, startPoint y: 161, endPoint x: 499, endPoint y: 194, distance: 317.9
click at [499, 194] on div "**********" at bounding box center [530, 114] width 884 height 425
click at [350, 184] on textarea at bounding box center [338, 160] width 311 height 77
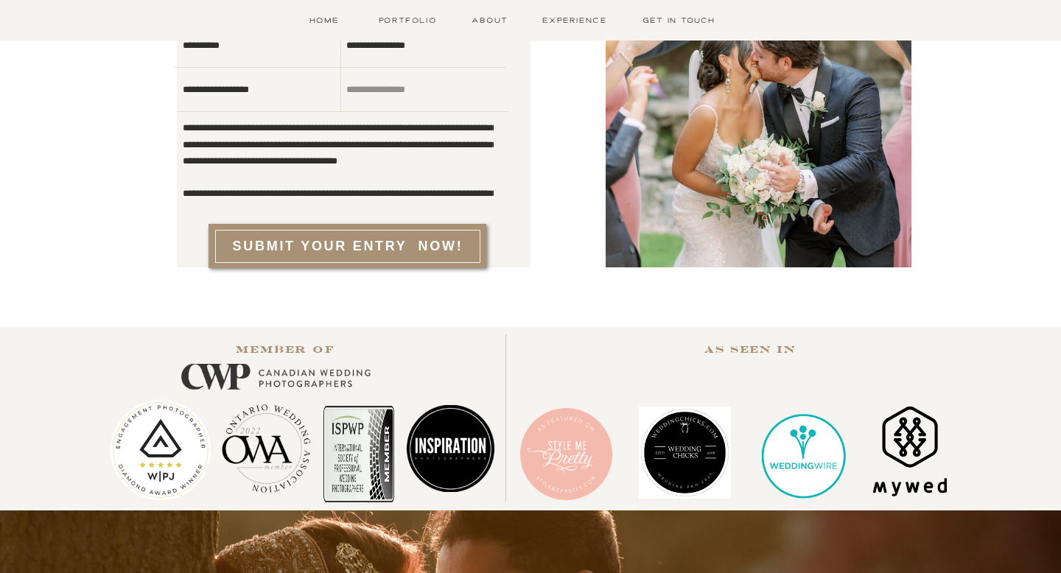
drag, startPoint x: 276, startPoint y: 166, endPoint x: 365, endPoint y: 147, distance: 90.3
click at [365, 147] on textarea at bounding box center [338, 160] width 311 height 77
click at [376, 176] on textarea at bounding box center [338, 160] width 311 height 77
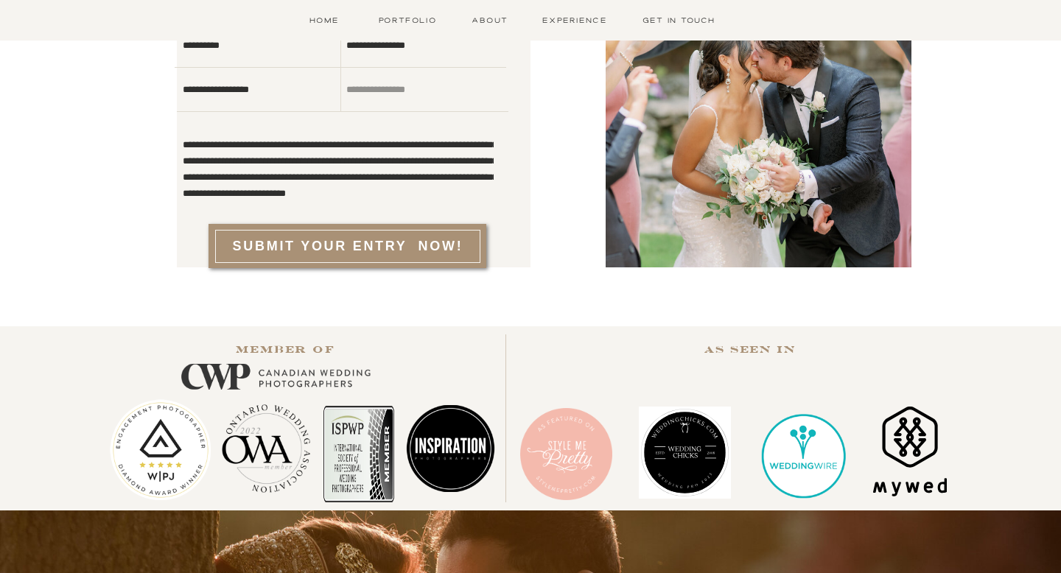
drag, startPoint x: 184, startPoint y: 143, endPoint x: 268, endPoint y: 191, distance: 96.1
click at [268, 191] on textarea at bounding box center [338, 160] width 311 height 77
click at [317, 205] on div at bounding box center [354, 99] width 354 height 335
click at [296, 198] on textarea at bounding box center [338, 160] width 311 height 77
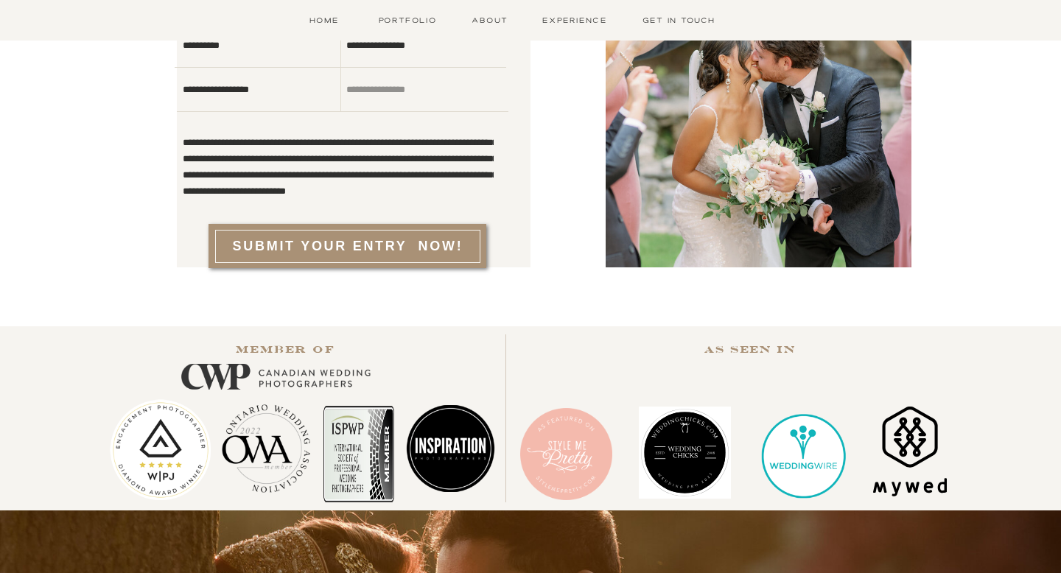
scroll to position [393, 0]
drag, startPoint x: 366, startPoint y: 197, endPoint x: 167, endPoint y: 121, distance: 213.0
click at [341, 161] on textarea at bounding box center [338, 160] width 311 height 77
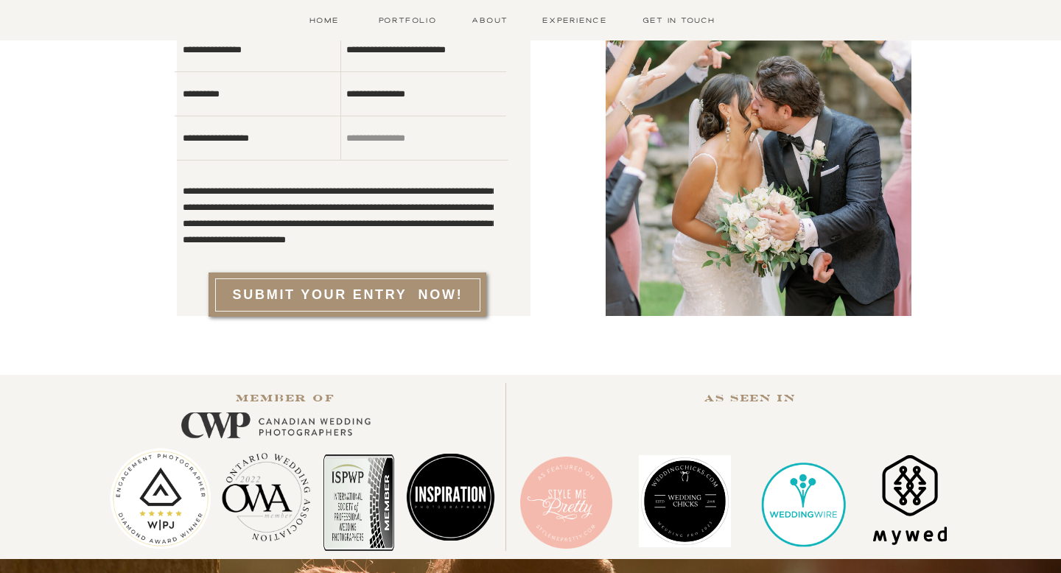
scroll to position [1717, 0]
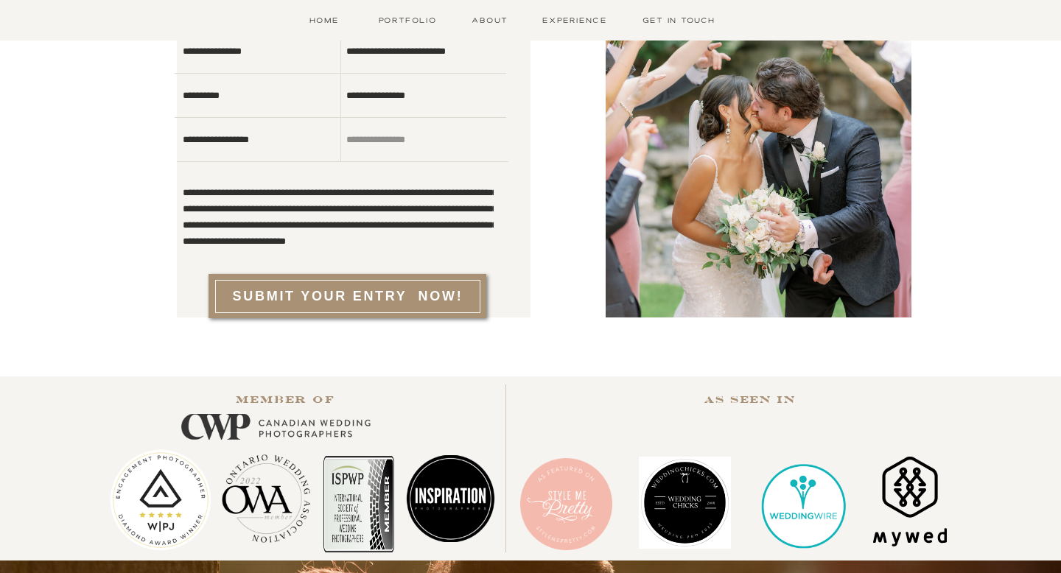
click at [321, 201] on textarea at bounding box center [338, 210] width 311 height 77
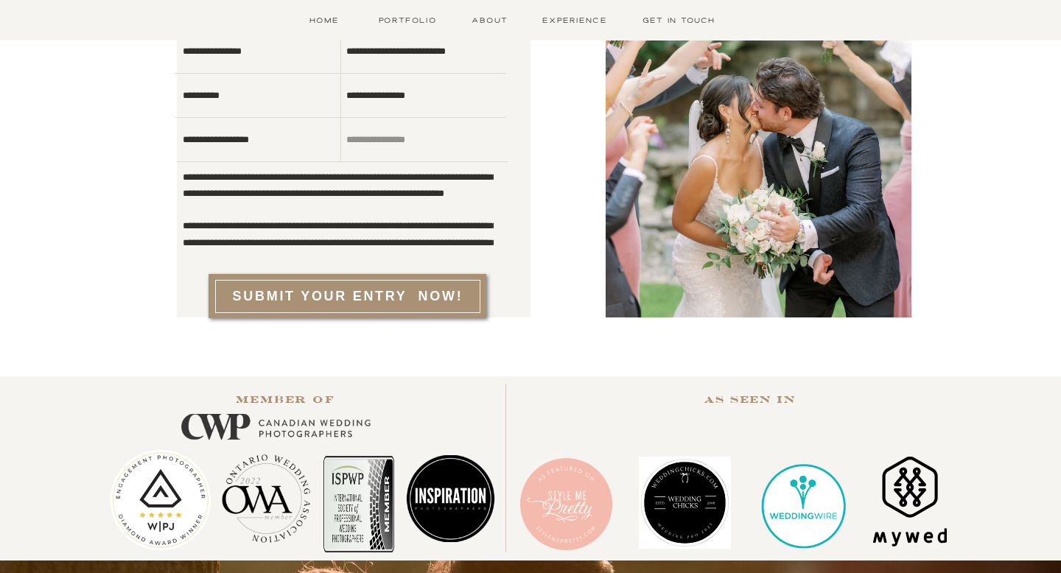
scroll to position [246, 0]
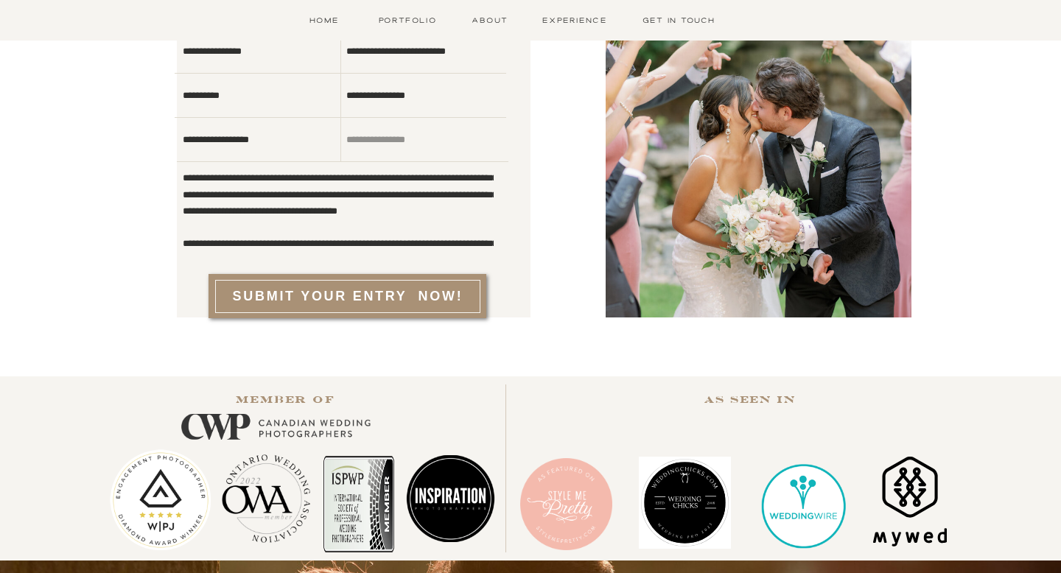
click at [319, 185] on textarea at bounding box center [338, 210] width 311 height 77
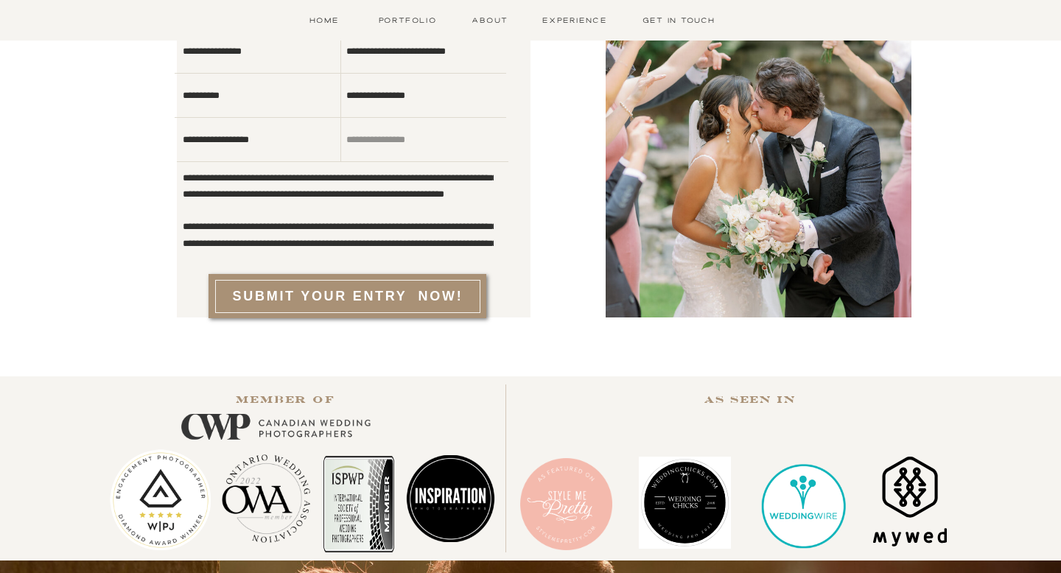
drag, startPoint x: 496, startPoint y: 226, endPoint x: 174, endPoint y: 232, distance: 322.1
drag, startPoint x: 184, startPoint y: 226, endPoint x: 511, endPoint y: 230, distance: 327.3
click at [511, 230] on div "**********" at bounding box center [530, 164] width 884 height 425
click at [374, 235] on textarea at bounding box center [338, 210] width 311 height 77
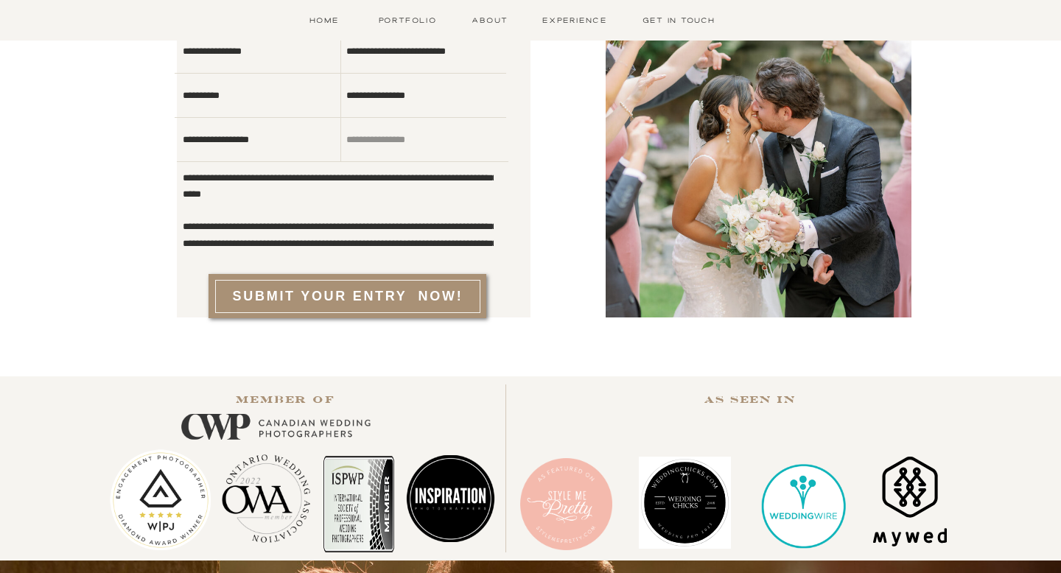
click at [351, 246] on textarea at bounding box center [338, 210] width 311 height 77
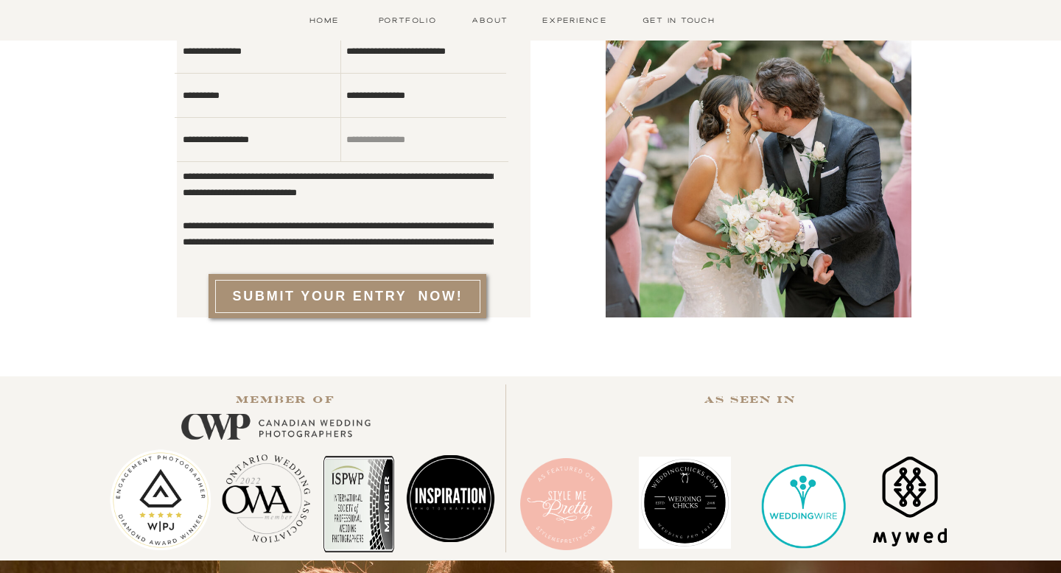
scroll to position [231, 0]
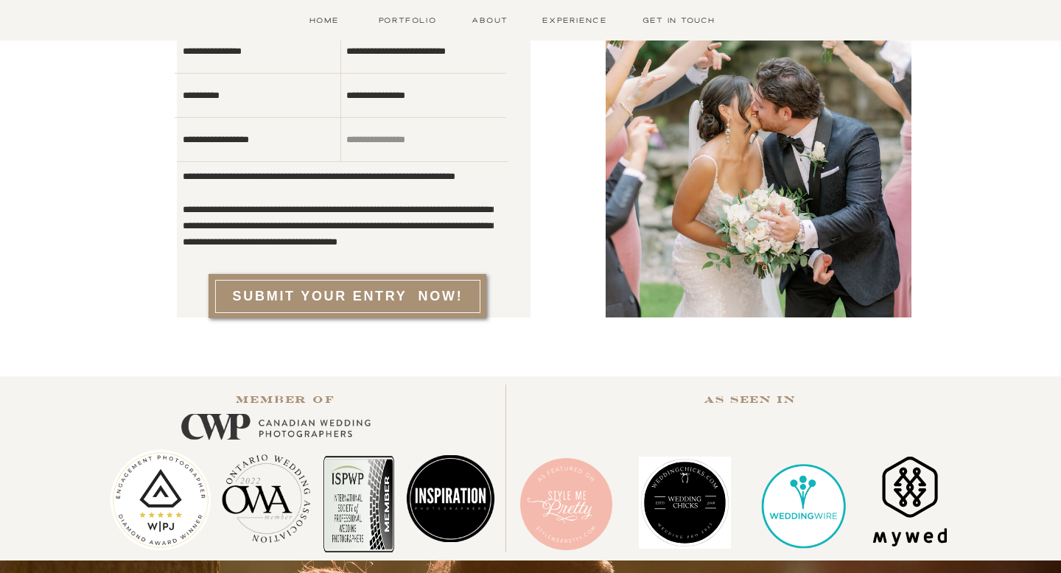
drag, startPoint x: 443, startPoint y: 249, endPoint x: 390, endPoint y: 184, distance: 84.4
click at [390, 184] on textarea at bounding box center [338, 210] width 311 height 77
type textarea "**********"
click at [390, 290] on h2 "Submit your Entry Now!" at bounding box center [347, 297] width 243 height 21
click at [394, 141] on textarea at bounding box center [417, 143] width 142 height 22
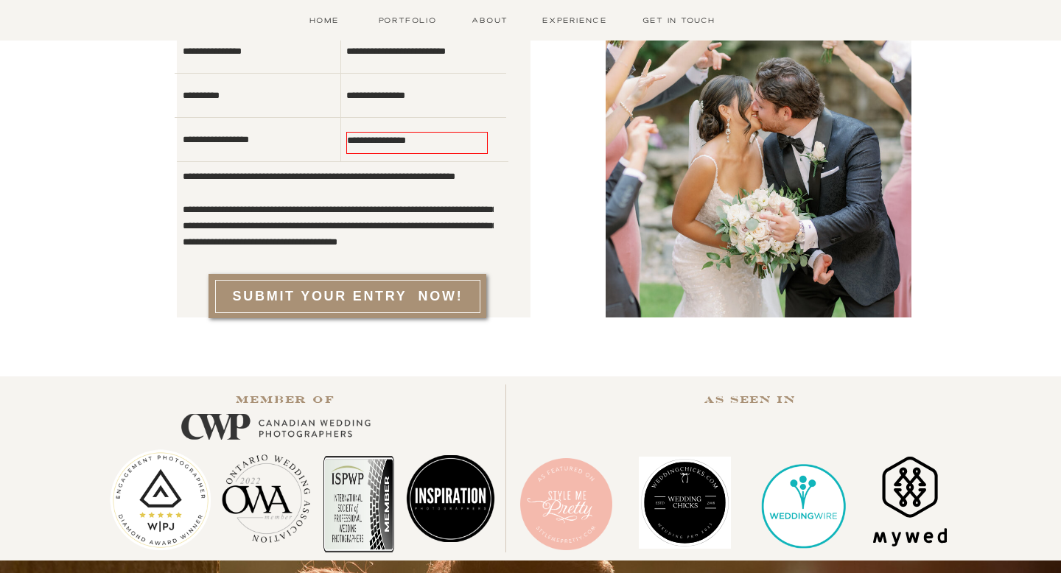
scroll to position [0, 0]
type textarea "**********"
click at [388, 296] on h2 "Submit your Entry Now!" at bounding box center [347, 297] width 243 height 21
